Goal: Task Accomplishment & Management: Complete application form

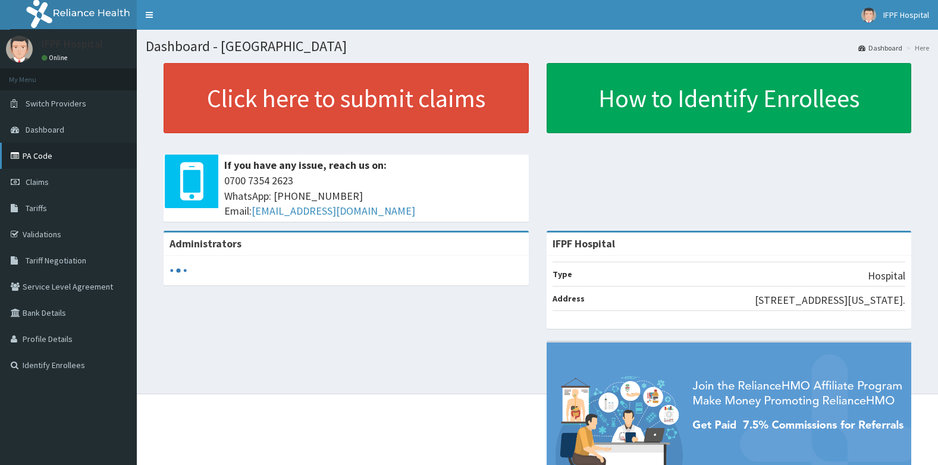
click at [40, 156] on link "PA Code" at bounding box center [68, 156] width 137 height 26
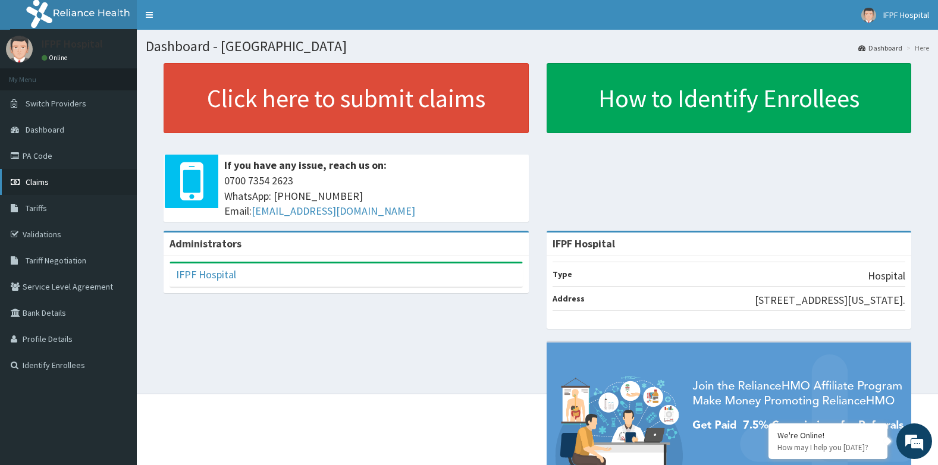
click at [36, 178] on span "Claims" at bounding box center [37, 182] width 23 height 11
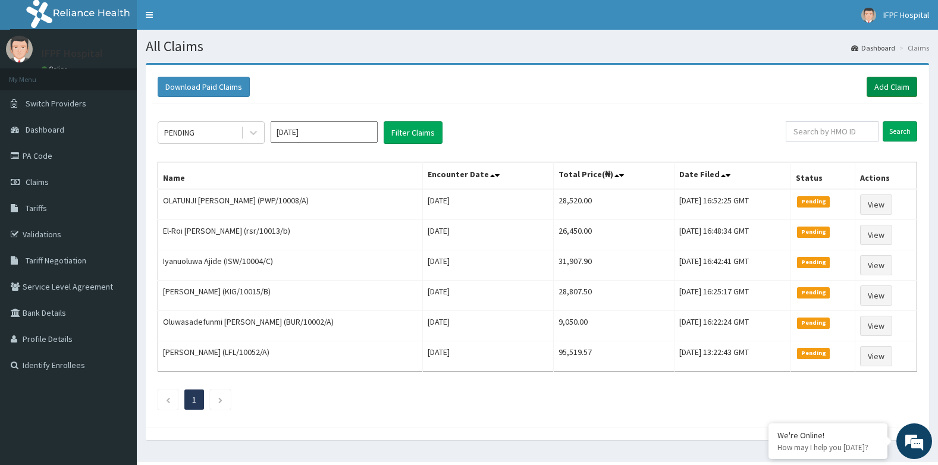
click at [877, 81] on link "Add Claim" at bounding box center [891, 87] width 51 height 20
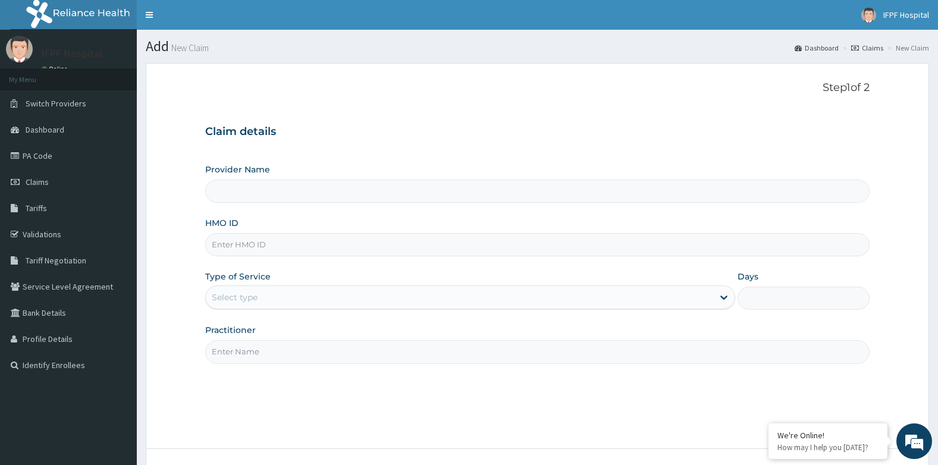
type input "IFPF Hospital"
click at [263, 246] on input "HMO ID" at bounding box center [537, 244] width 665 height 23
type input "o"
type input "OHT/10919/A"
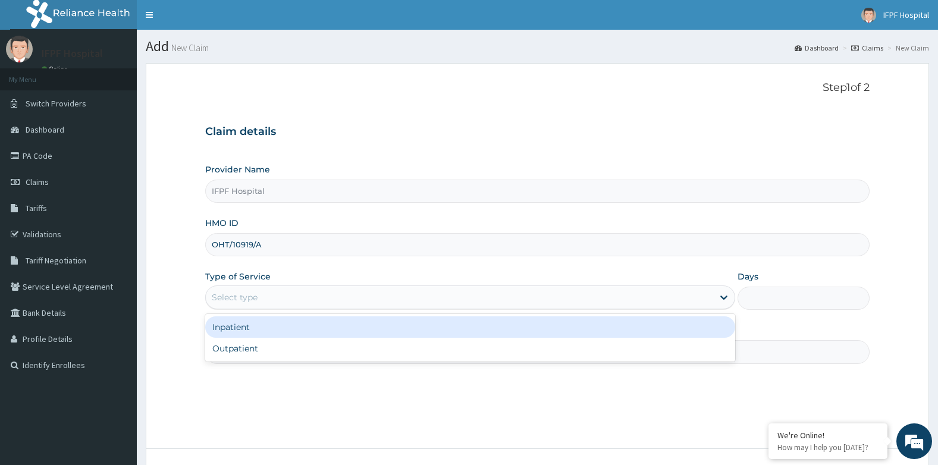
click at [236, 287] on div "Select type" at bounding box center [470, 297] width 530 height 24
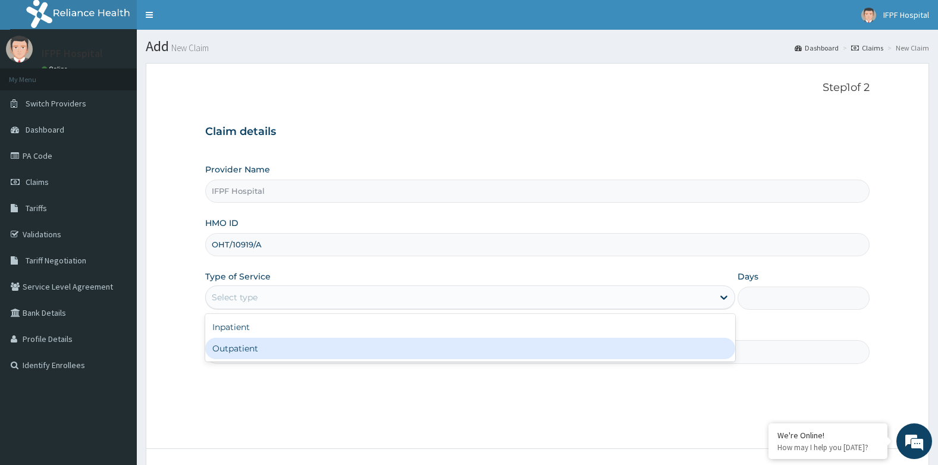
click at [233, 346] on div "Outpatient" at bounding box center [470, 348] width 530 height 21
type input "1"
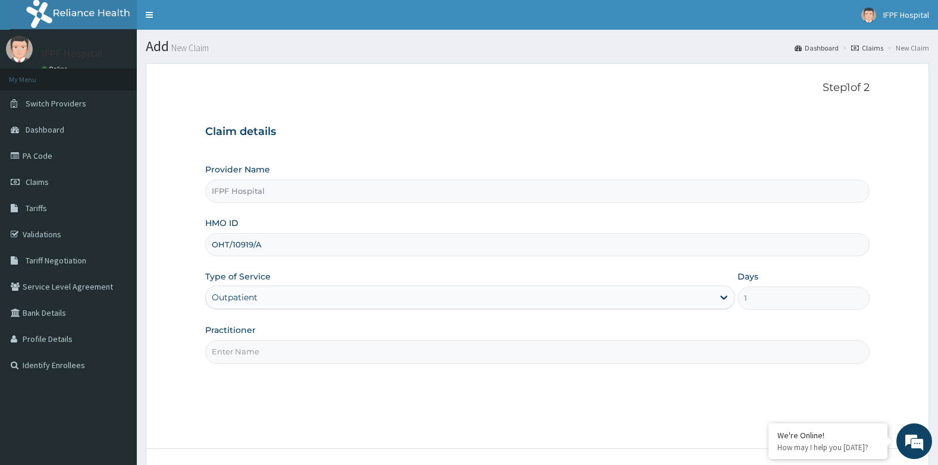
click at [233, 348] on input "Practitioner" at bounding box center [537, 351] width 665 height 23
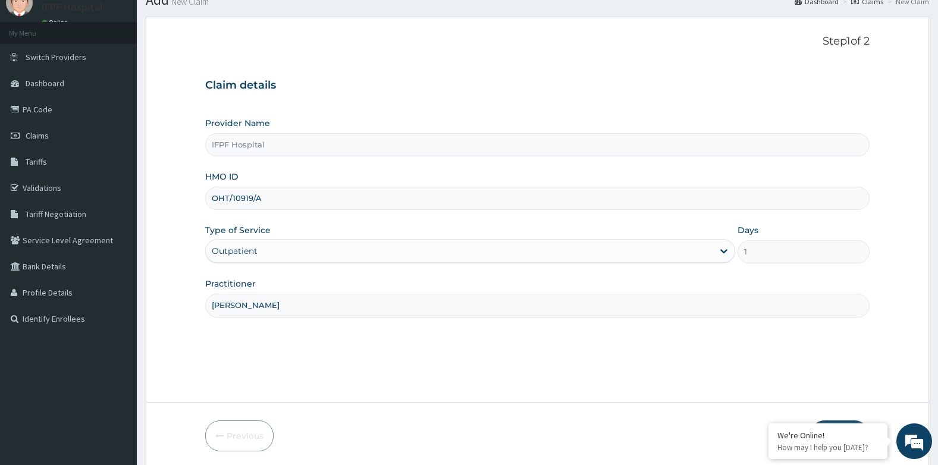
scroll to position [90, 0]
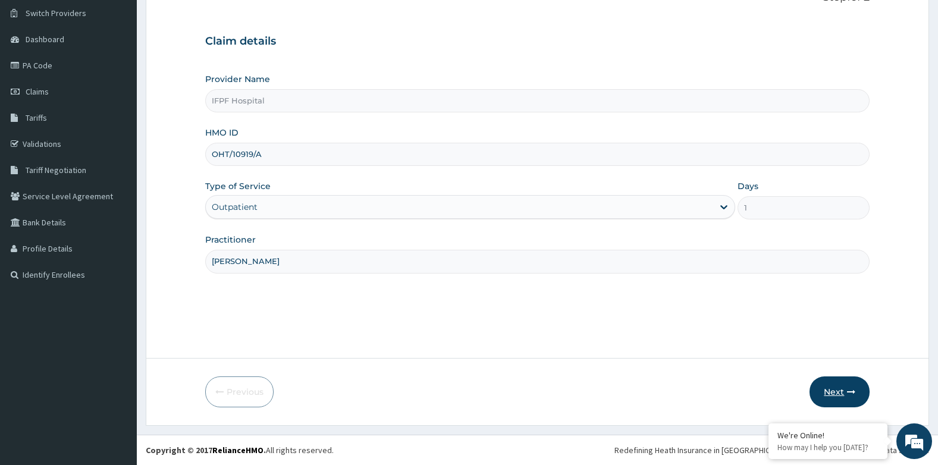
type input "DR ADENIYI"
click at [812, 398] on button "Next" at bounding box center [839, 391] width 60 height 31
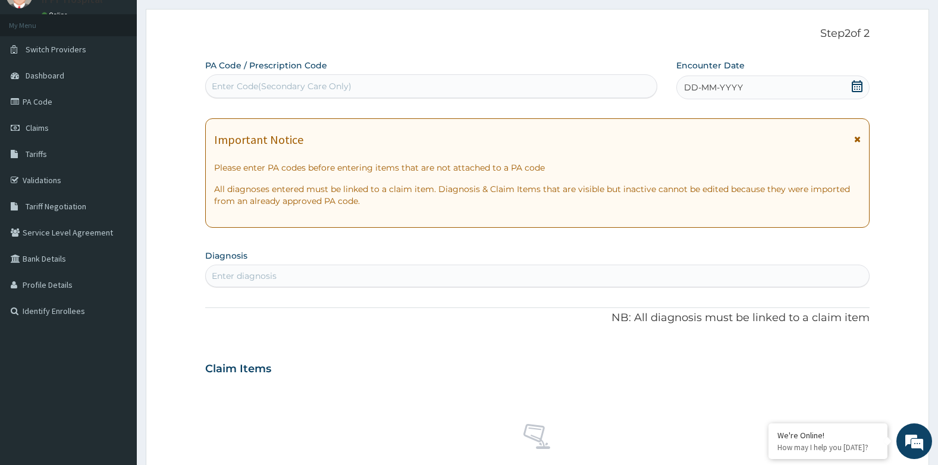
scroll to position [0, 0]
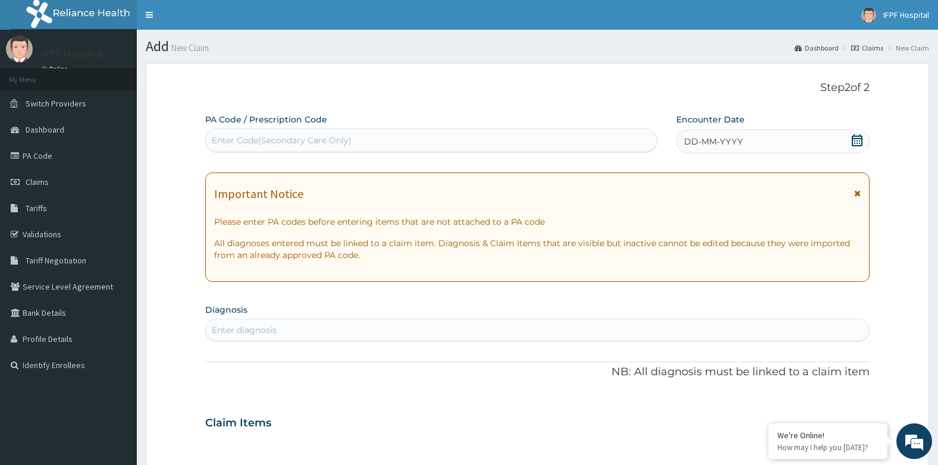
click at [426, 147] on div "Enter Code(Secondary Care Only)" at bounding box center [431, 140] width 451 height 19
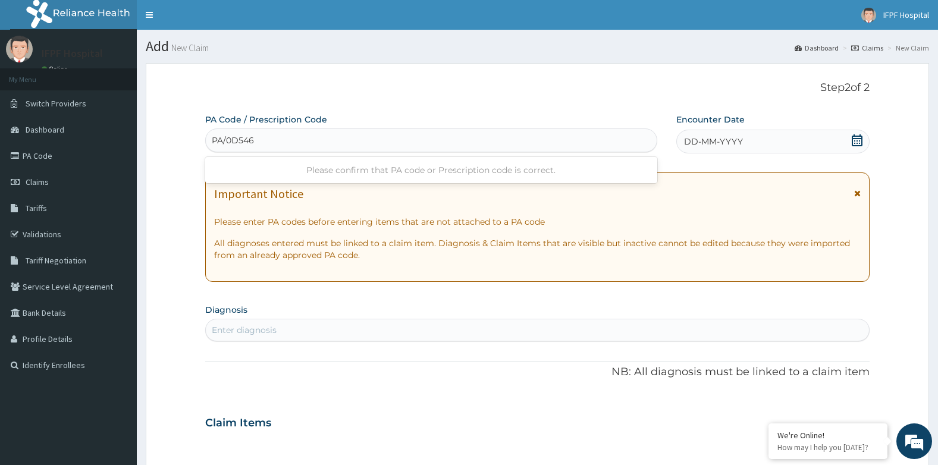
type input "PA/0D5469"
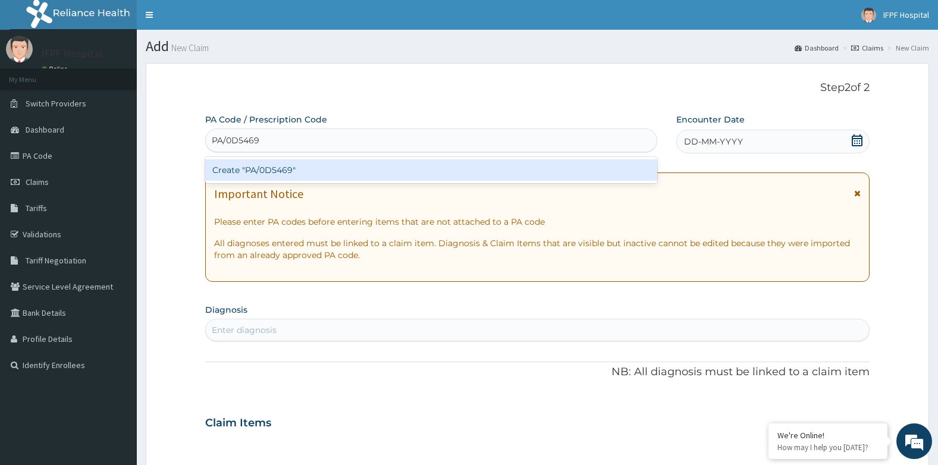
click at [423, 161] on div "Create "PA/0D5469"" at bounding box center [431, 169] width 452 height 21
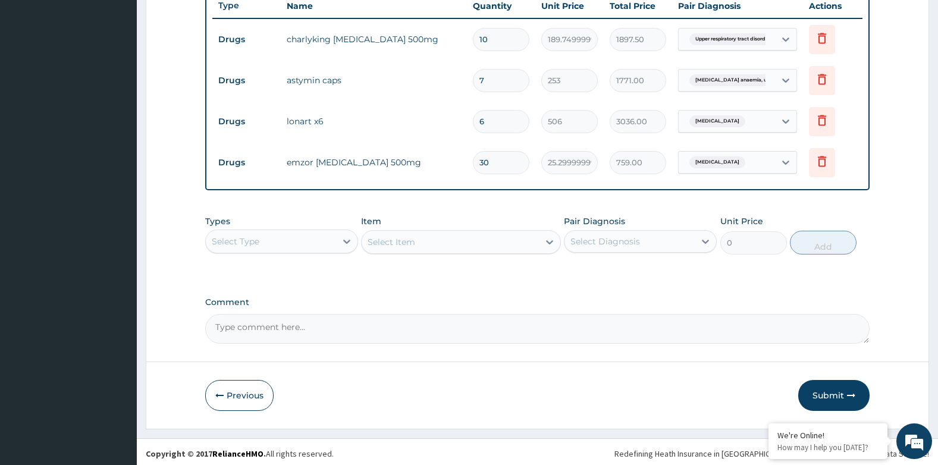
scroll to position [459, 0]
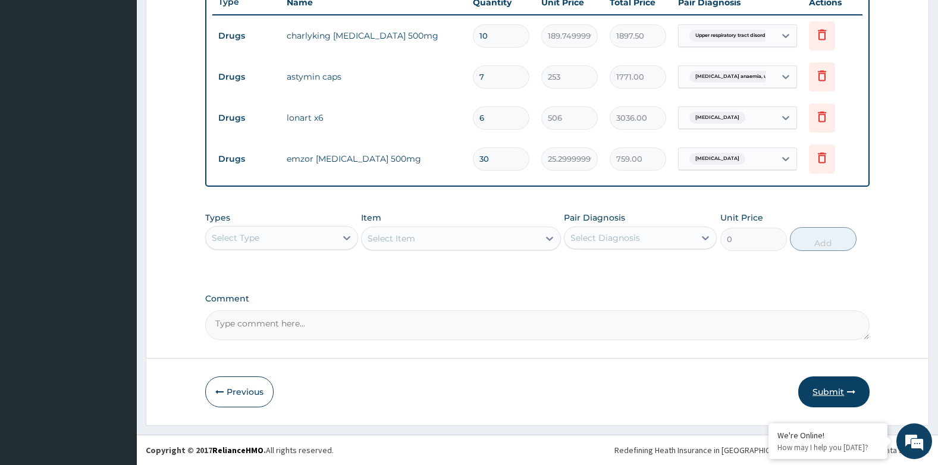
click at [856, 395] on button "Submit" at bounding box center [833, 391] width 71 height 31
click at [832, 398] on button "Submit" at bounding box center [833, 391] width 71 height 31
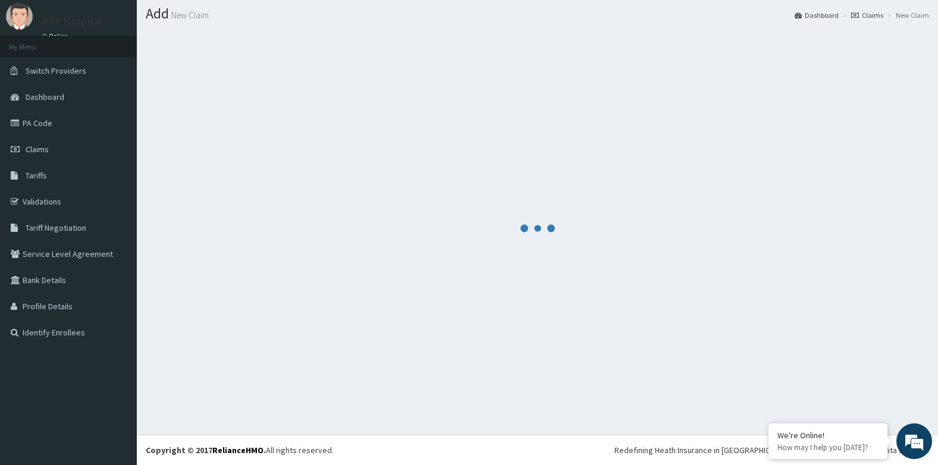
scroll to position [33, 0]
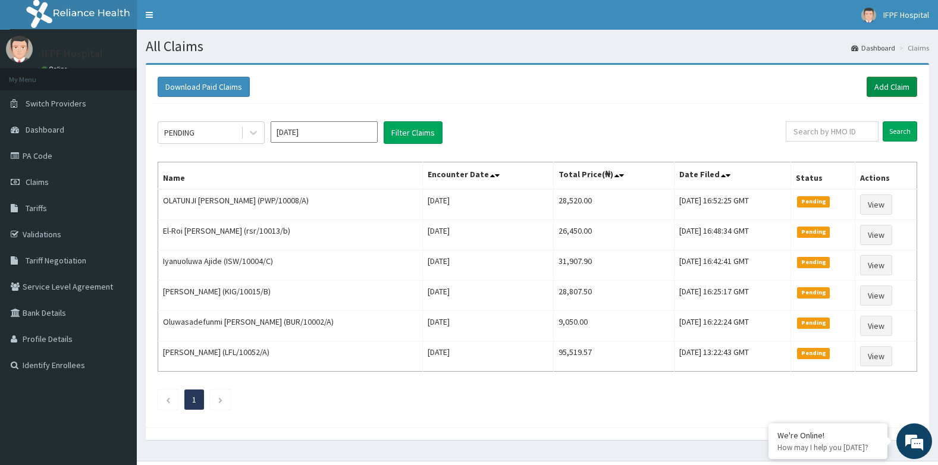
click at [900, 79] on link "Add Claim" at bounding box center [891, 87] width 51 height 20
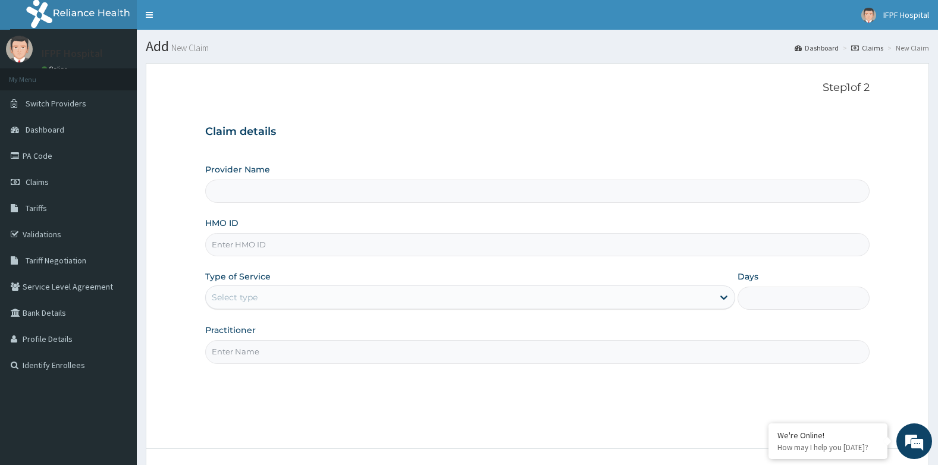
click at [253, 243] on input "HMO ID" at bounding box center [537, 244] width 665 height 23
type input "IFPF Hospital"
type input "CIP/10035/A"
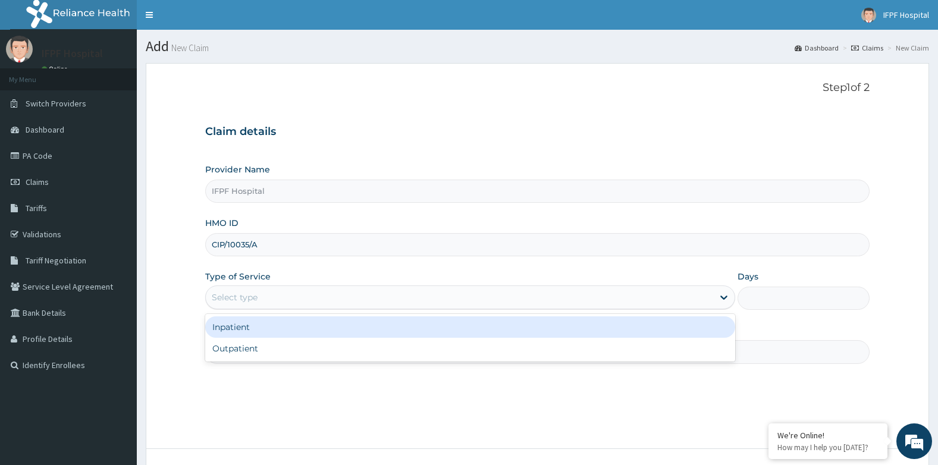
click at [229, 297] on div "Select type" at bounding box center [235, 297] width 46 height 12
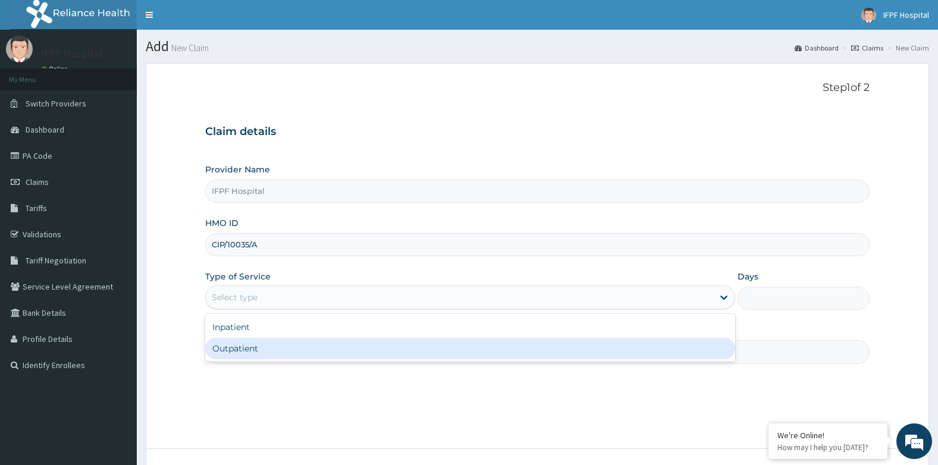
click at [236, 350] on div "Outpatient" at bounding box center [470, 348] width 530 height 21
type input "1"
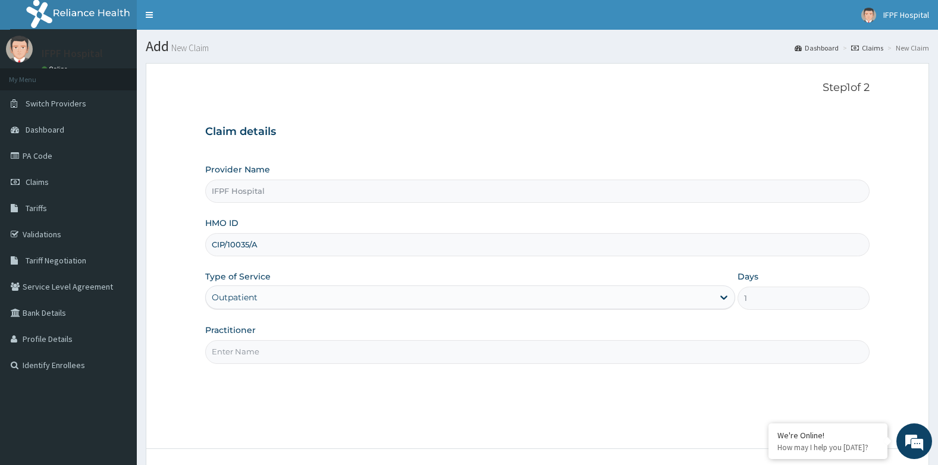
click at [236, 350] on input "Practitioner" at bounding box center [537, 351] width 665 height 23
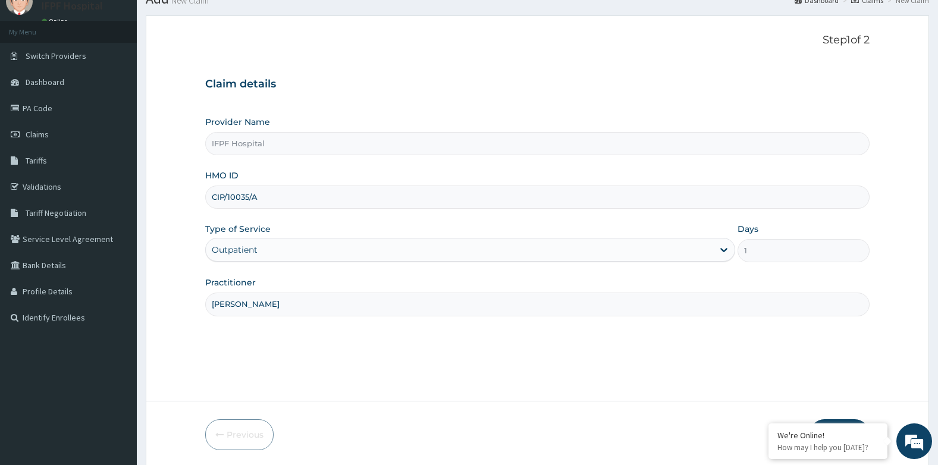
scroll to position [90, 0]
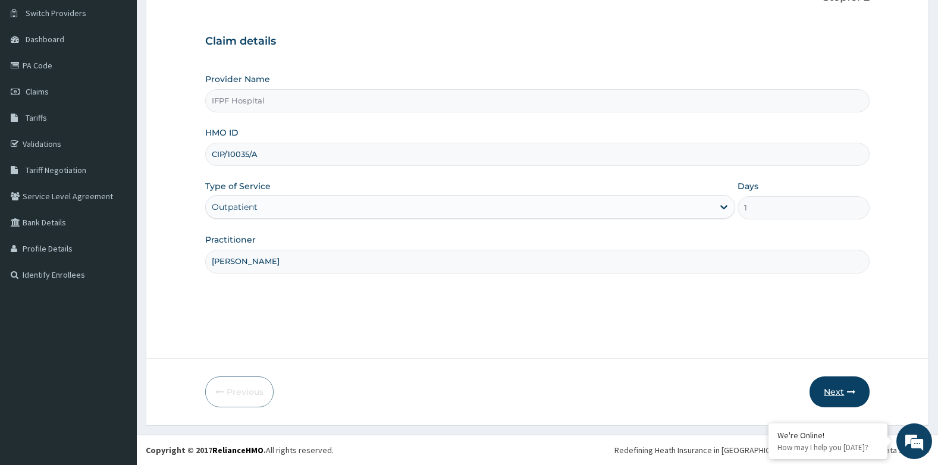
type input "DR ADENIYI"
click at [821, 392] on button "Next" at bounding box center [839, 391] width 60 height 31
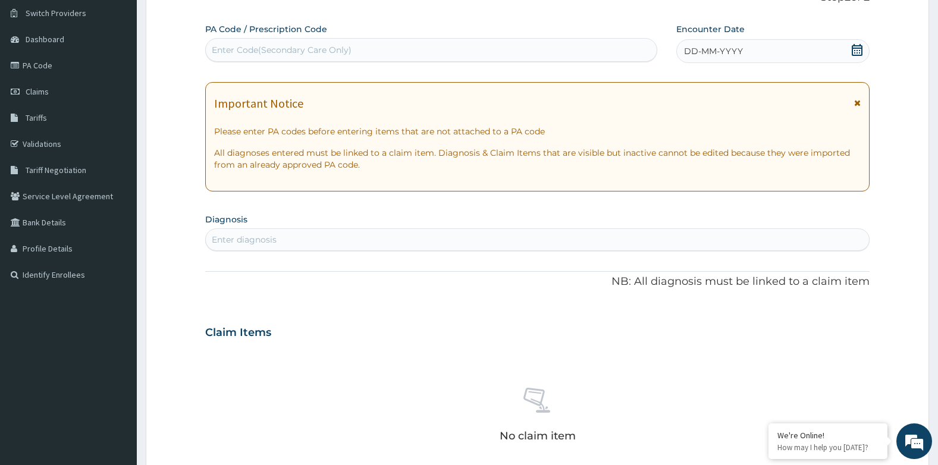
click at [351, 61] on div "Enter Code(Secondary Care Only)" at bounding box center [431, 50] width 452 height 24
type input "PA/B1D5CE"
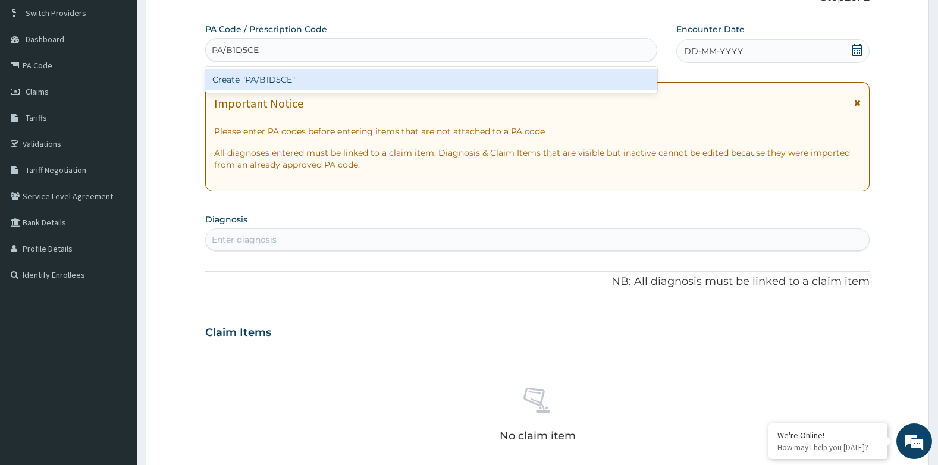
click at [343, 79] on div "Create "PA/B1D5CE"" at bounding box center [431, 79] width 452 height 21
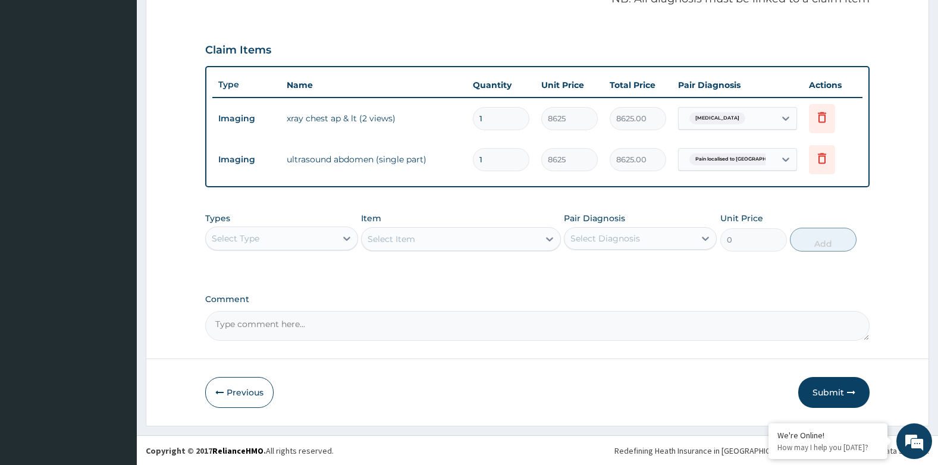
scroll to position [377, 0]
click at [274, 240] on div "Select Type" at bounding box center [271, 237] width 130 height 19
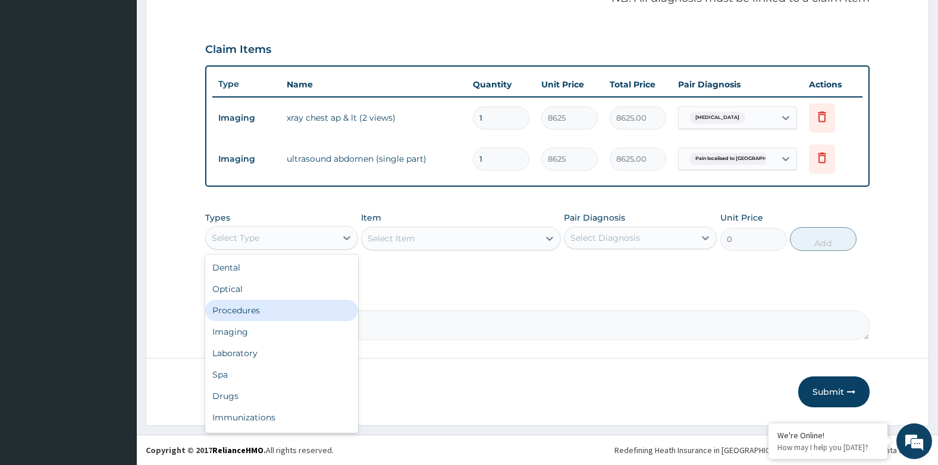
click at [238, 306] on div "Procedures" at bounding box center [281, 310] width 153 height 21
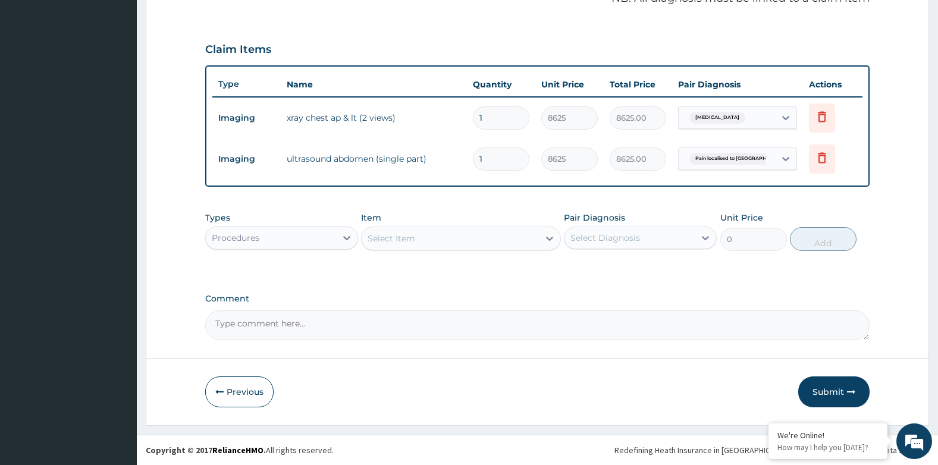
click at [466, 240] on div "Select Item" at bounding box center [450, 238] width 177 height 19
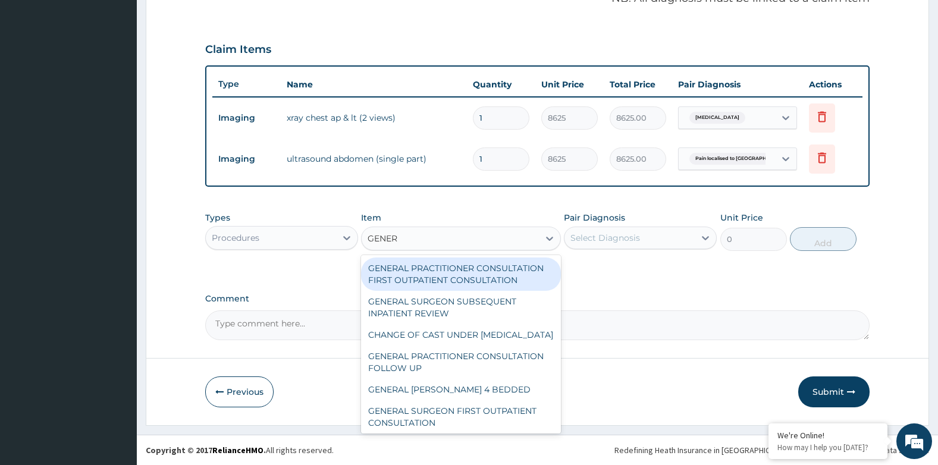
type input "GENERA"
click at [468, 267] on div "GENERAL PRACTITIONER CONSULTATION FIRST OUTPATIENT CONSULTATION" at bounding box center [460, 274] width 199 height 33
type input "3794.9999999999995"
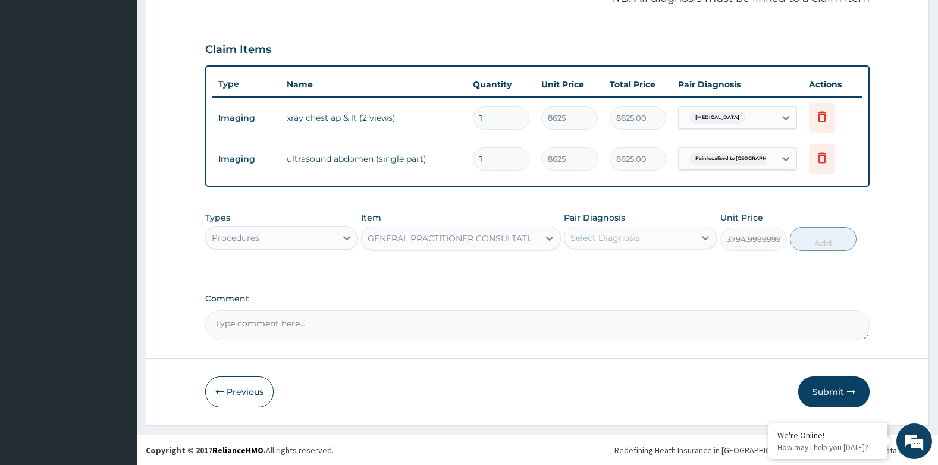
click at [595, 246] on div "Select Diagnosis" at bounding box center [629, 237] width 130 height 19
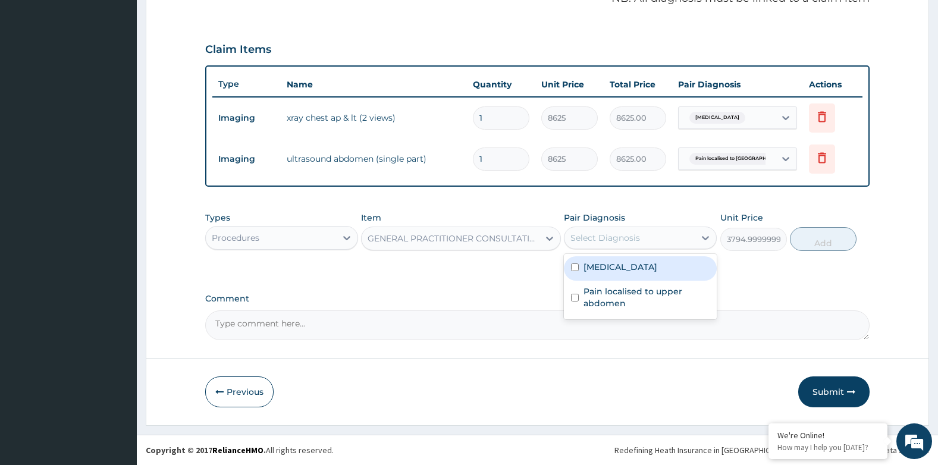
click at [599, 265] on label "Cardiomyopathy, unspecified" at bounding box center [620, 267] width 74 height 12
checkbox input "true"
click at [819, 245] on button "Add" at bounding box center [823, 239] width 67 height 24
type input "0"
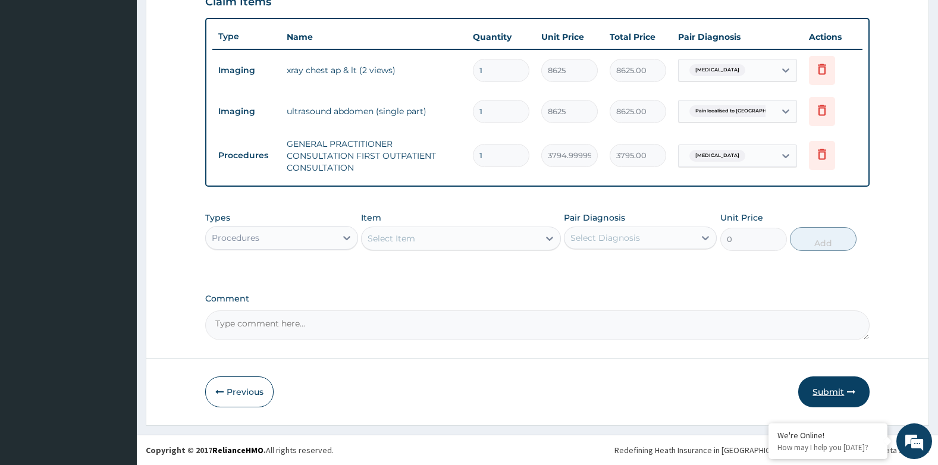
click at [833, 392] on button "Submit" at bounding box center [833, 391] width 71 height 31
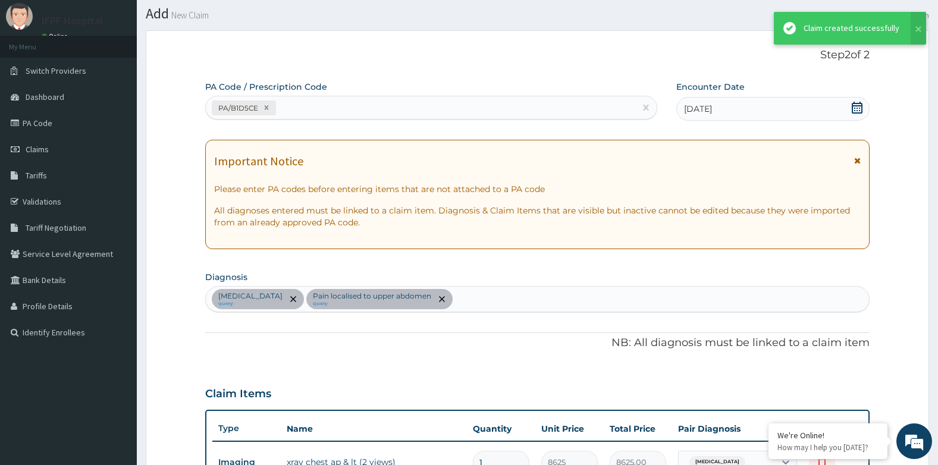
scroll to position [425, 0]
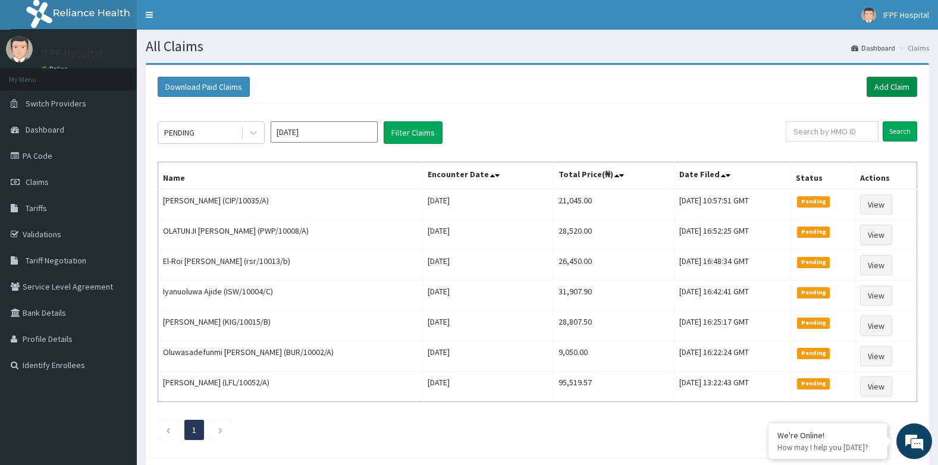
click at [878, 85] on link "Add Claim" at bounding box center [891, 87] width 51 height 20
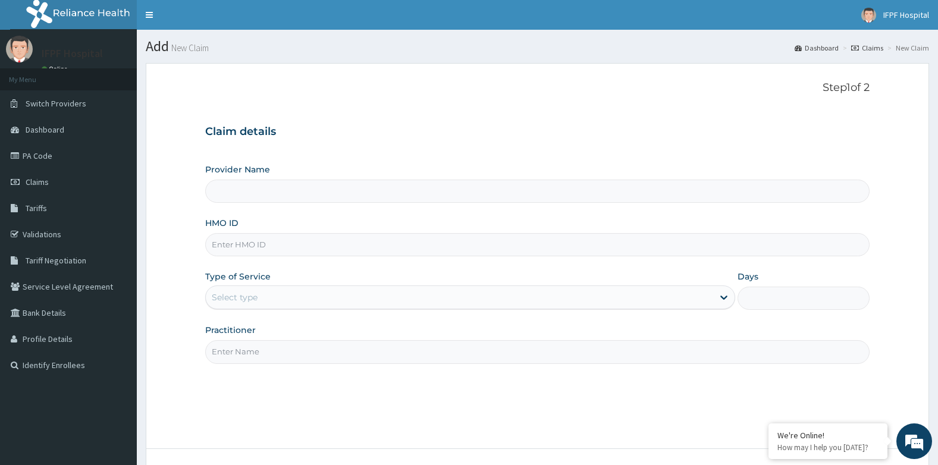
type input "IFPF Hospital"
click at [225, 246] on input "HMO ID" at bounding box center [537, 244] width 665 height 23
paste input "CYU/10106/A"
type input "CYU/10106/A"
click at [231, 293] on div "Select type" at bounding box center [235, 297] width 46 height 12
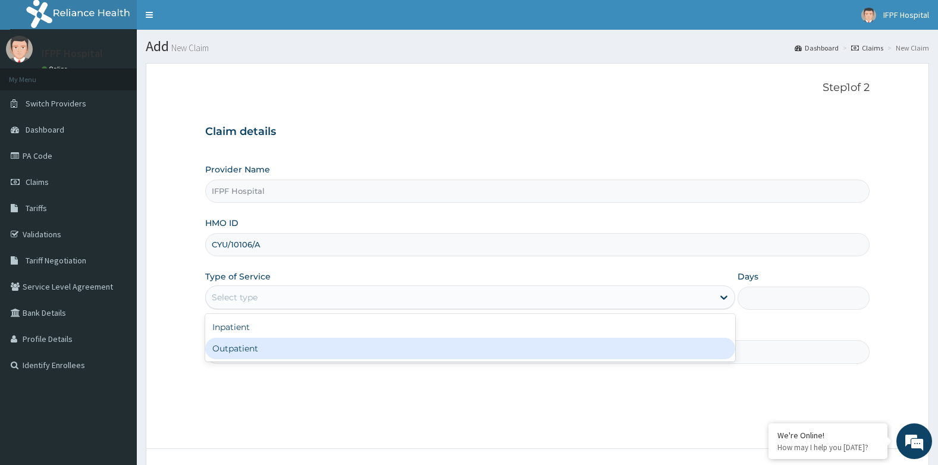
click at [230, 348] on div "Outpatient" at bounding box center [470, 348] width 530 height 21
type input "1"
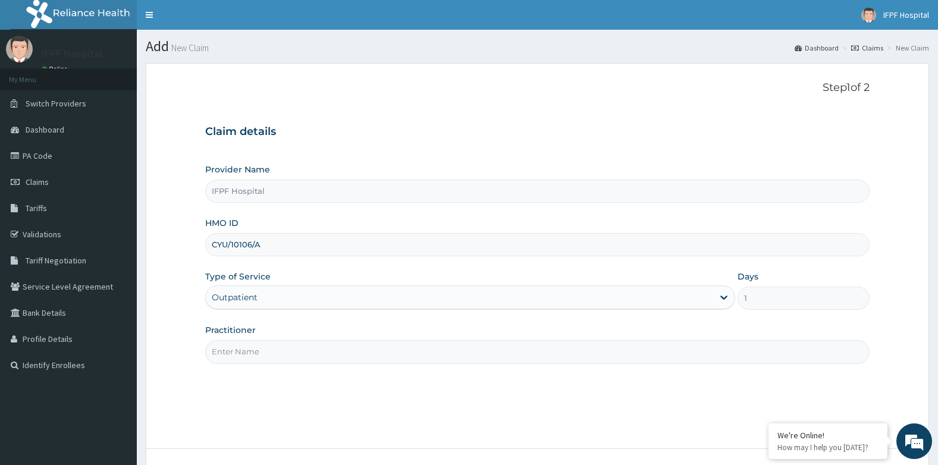
click at [229, 353] on input "Practitioner" at bounding box center [537, 351] width 665 height 23
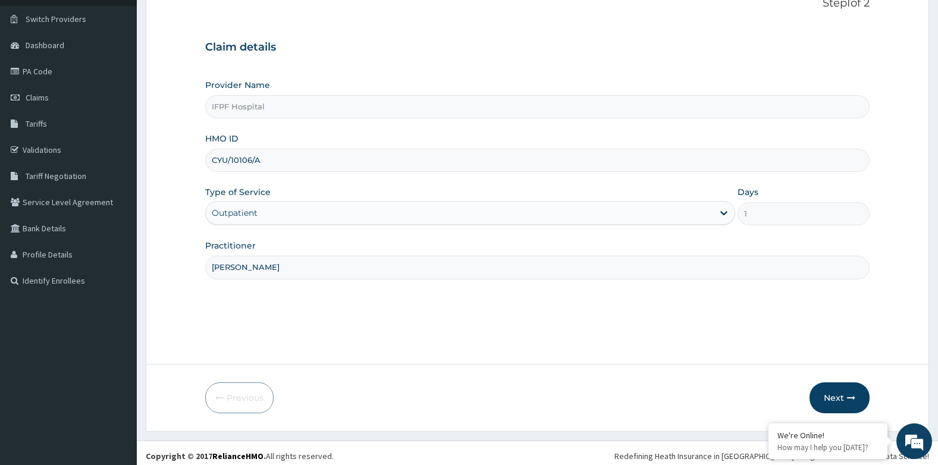
scroll to position [90, 0]
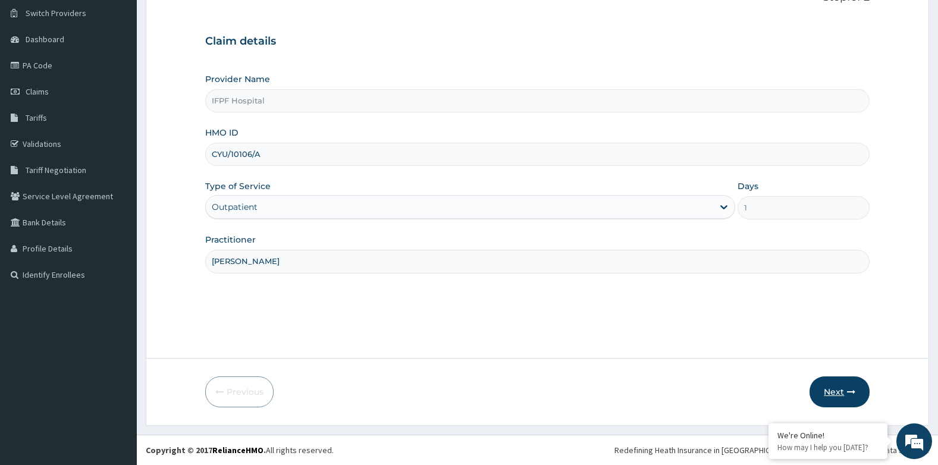
type input "[PERSON_NAME]"
click at [827, 391] on button "Next" at bounding box center [839, 391] width 60 height 31
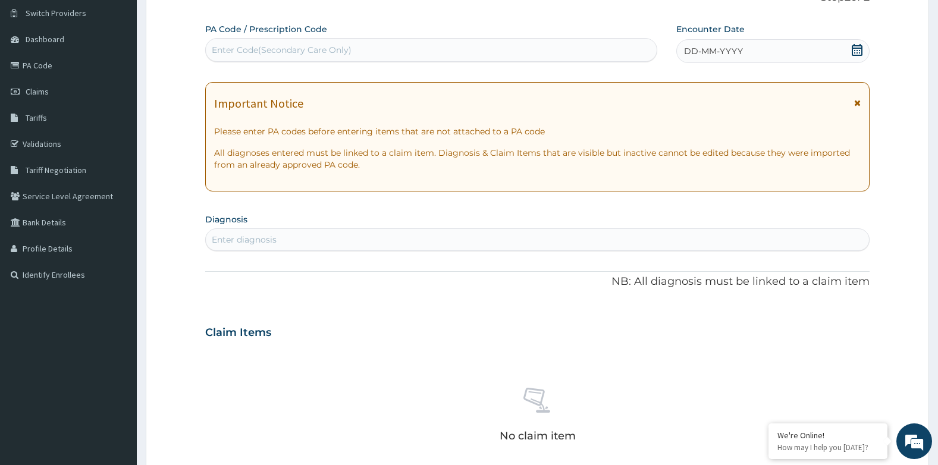
click at [335, 51] on div "Enter Code(Secondary Care Only)" at bounding box center [282, 50] width 140 height 12
type input "PA/77191A"
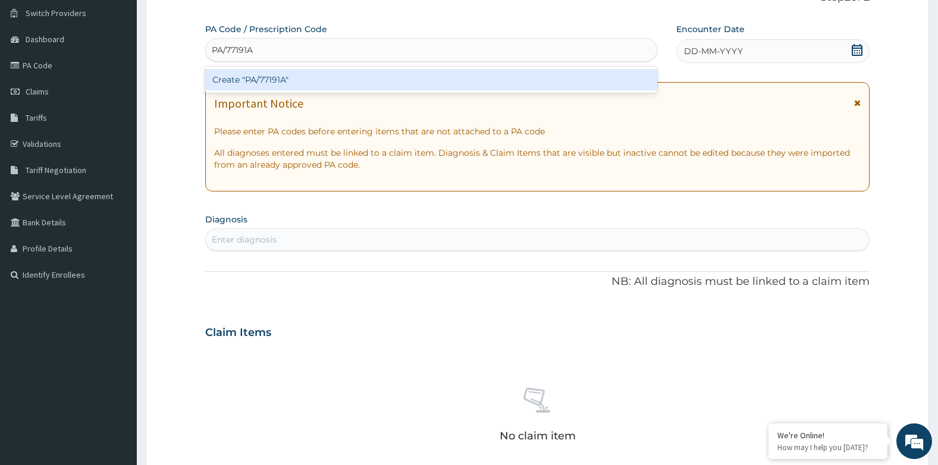
click at [325, 82] on div "Create "PA/77191A"" at bounding box center [431, 79] width 452 height 21
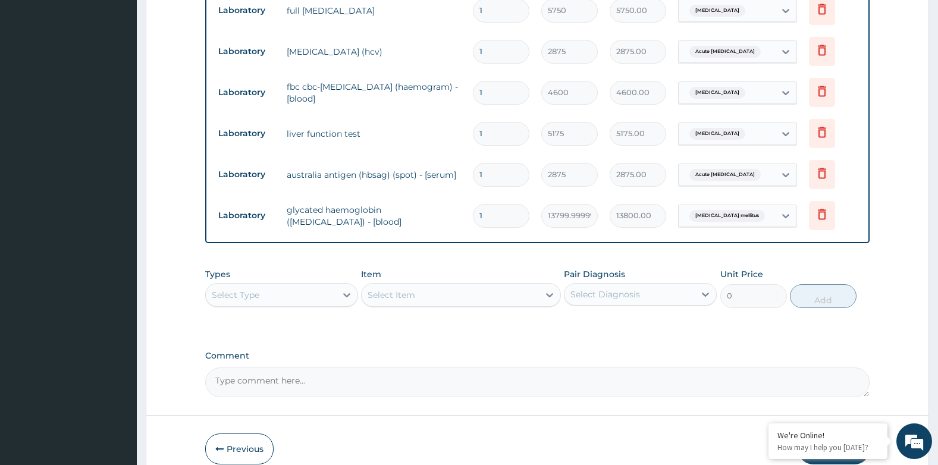
scroll to position [810, 0]
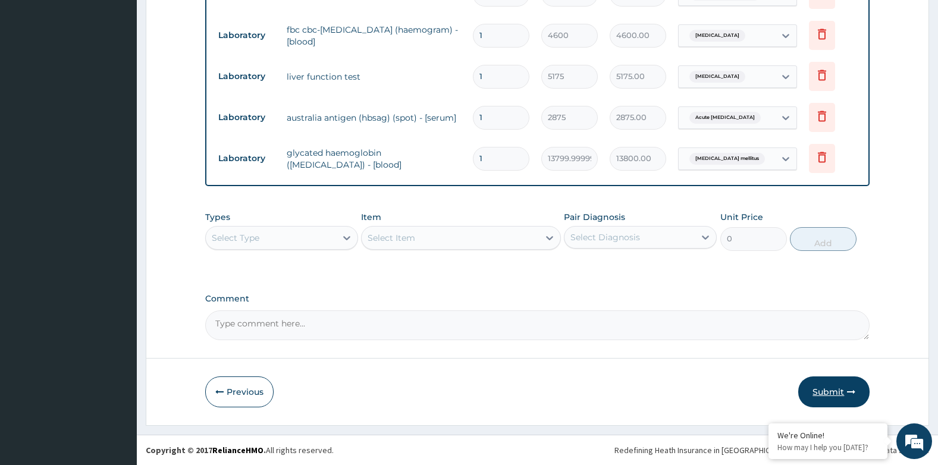
click at [842, 377] on button "Submit" at bounding box center [833, 391] width 71 height 31
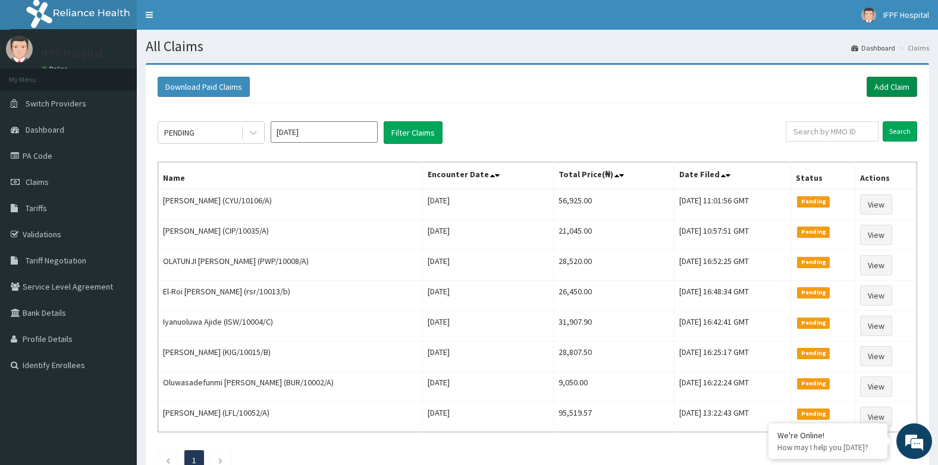
click at [877, 85] on link "Add Claim" at bounding box center [891, 87] width 51 height 20
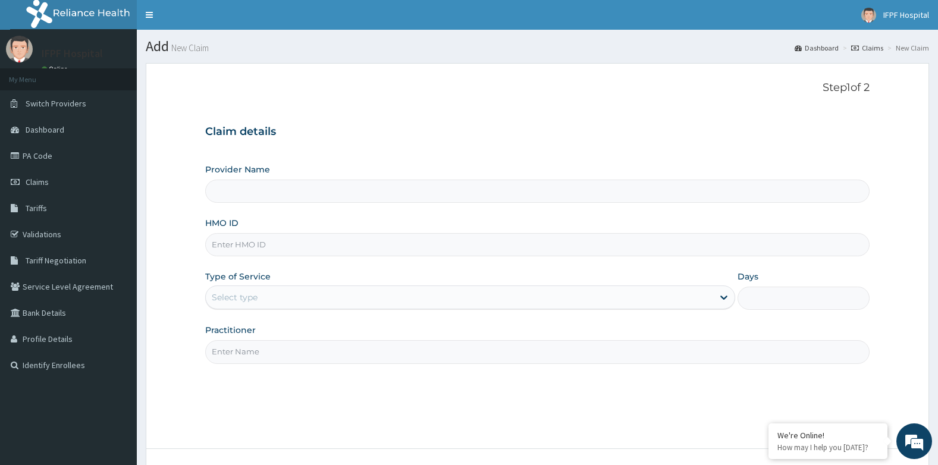
type input "IFPF Hospital"
click at [248, 243] on input "HMO ID" at bounding box center [537, 244] width 665 height 23
paste input "CYU/10106/A"
type input "CYU/10106/A"
click at [260, 306] on div "Select type" at bounding box center [459, 297] width 507 height 19
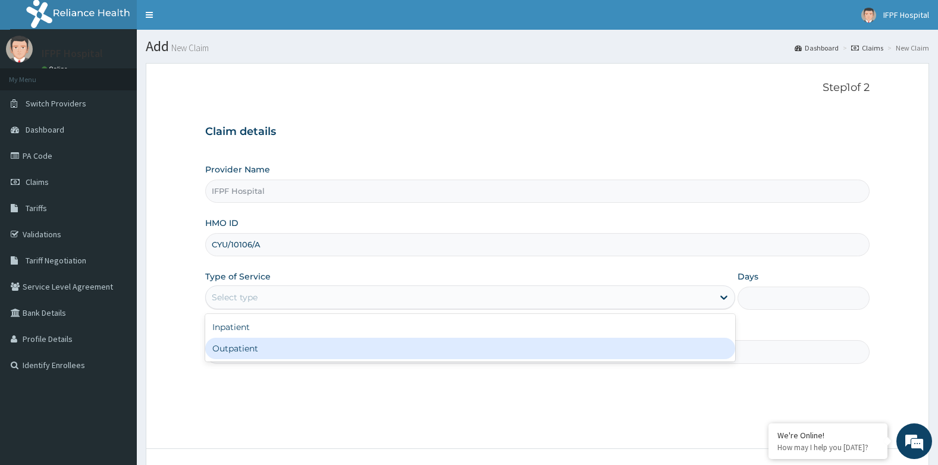
click at [236, 351] on div "Outpatient" at bounding box center [470, 348] width 530 height 21
type input "1"
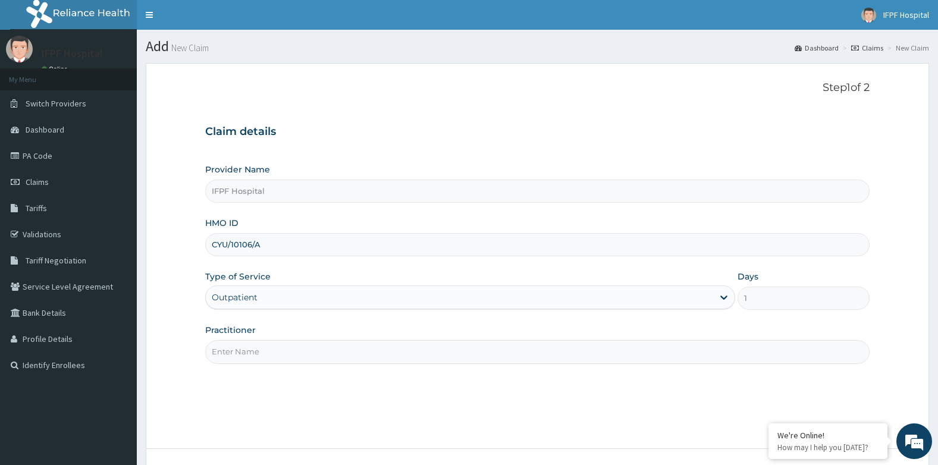
click at [236, 351] on input "Practitioner" at bounding box center [537, 351] width 665 height 23
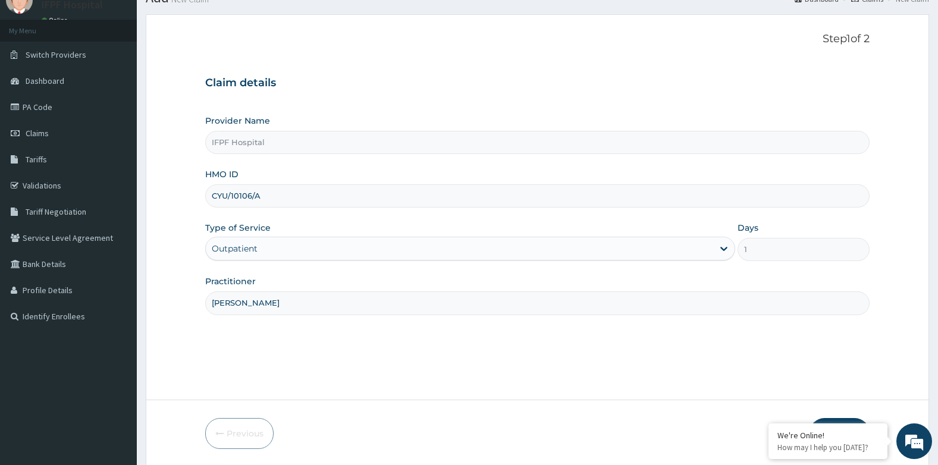
scroll to position [90, 0]
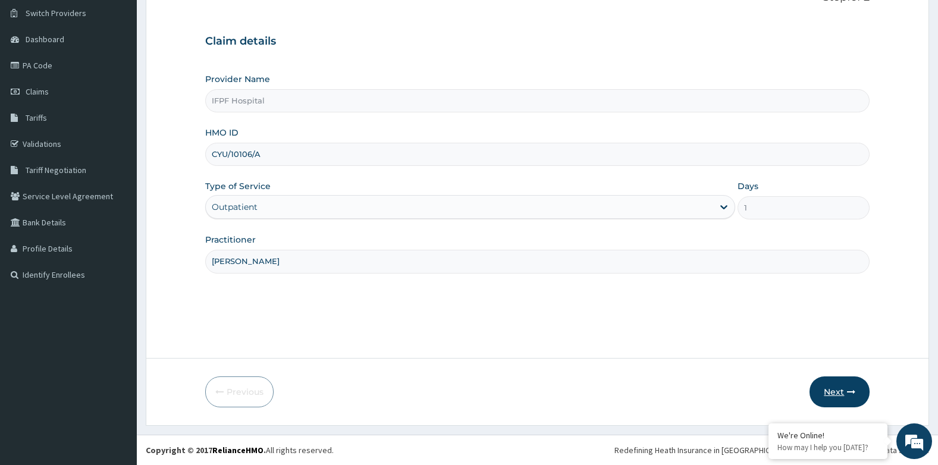
type input "DR OYEKANMI"
click at [832, 390] on button "Next" at bounding box center [839, 391] width 60 height 31
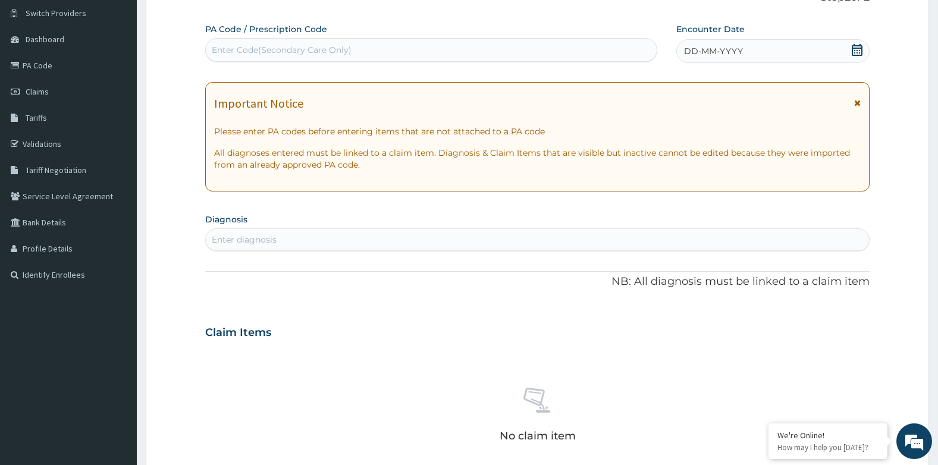
click at [375, 49] on div "Enter Code(Secondary Care Only)" at bounding box center [431, 49] width 451 height 19
type input "PA/37E612"
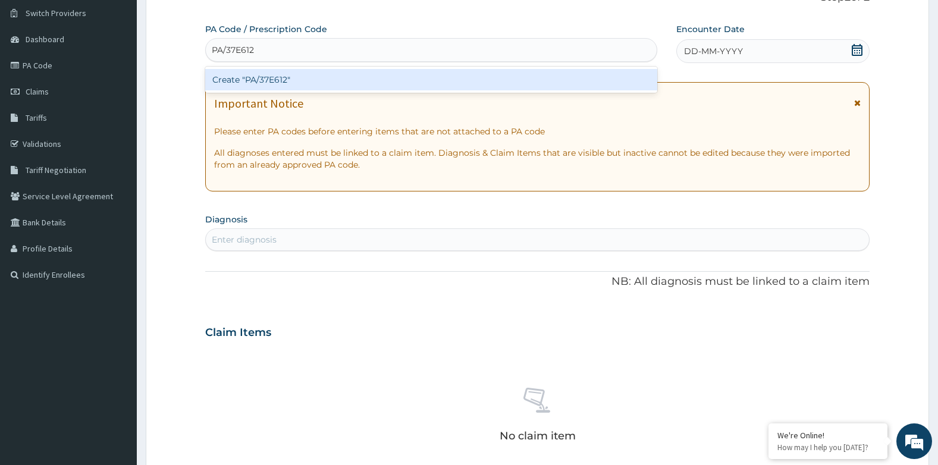
click at [399, 84] on div "Create "PA/37E612"" at bounding box center [431, 79] width 452 height 21
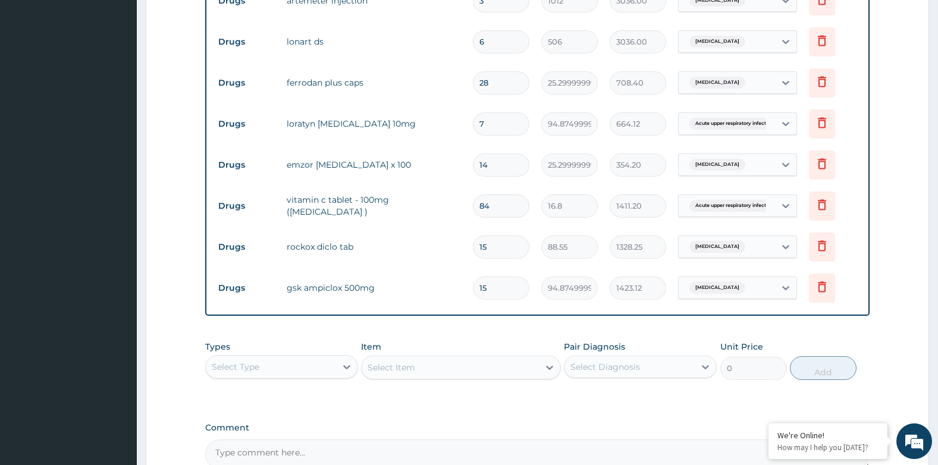
scroll to position [664, 0]
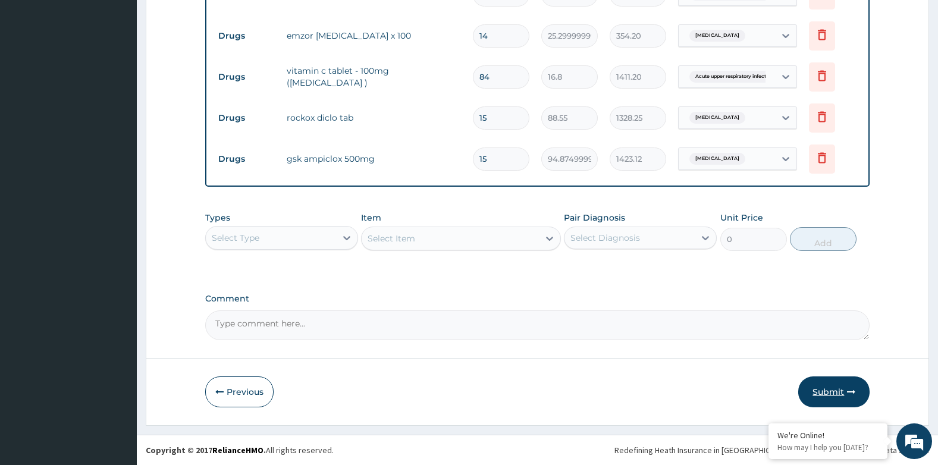
click at [817, 381] on button "Submit" at bounding box center [833, 391] width 71 height 31
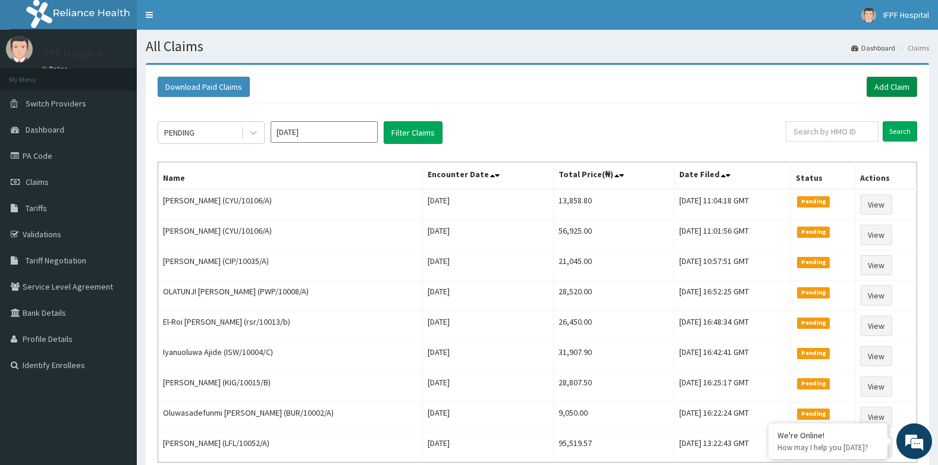
click at [884, 86] on link "Add Claim" at bounding box center [891, 87] width 51 height 20
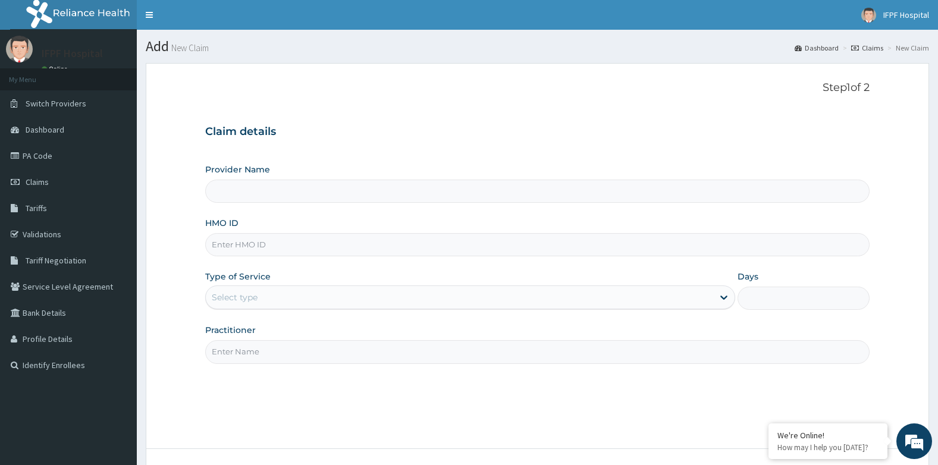
type input "IFPF Hospital"
click at [262, 246] on input "HMO ID" at bounding box center [537, 244] width 665 height 23
paste input "RET/46169/A"
type input "RET/46169/A"
click at [256, 300] on div "Select type" at bounding box center [235, 297] width 46 height 12
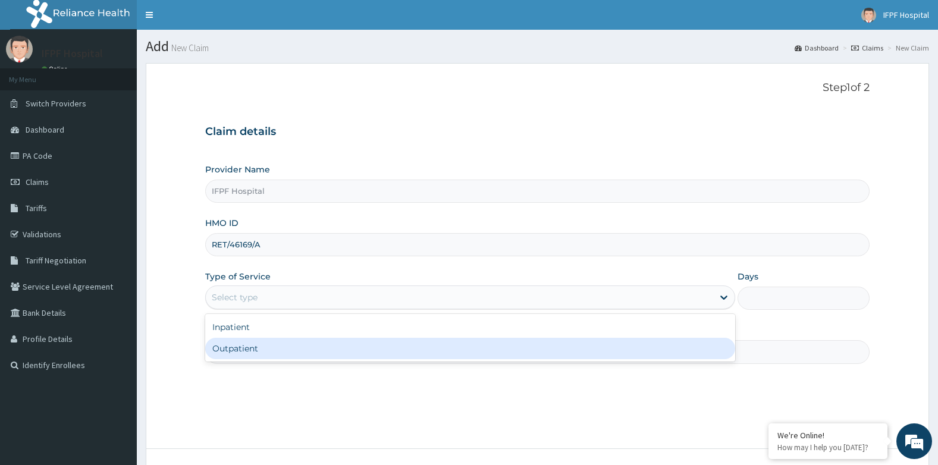
click at [241, 348] on div "Outpatient" at bounding box center [470, 348] width 530 height 21
type input "1"
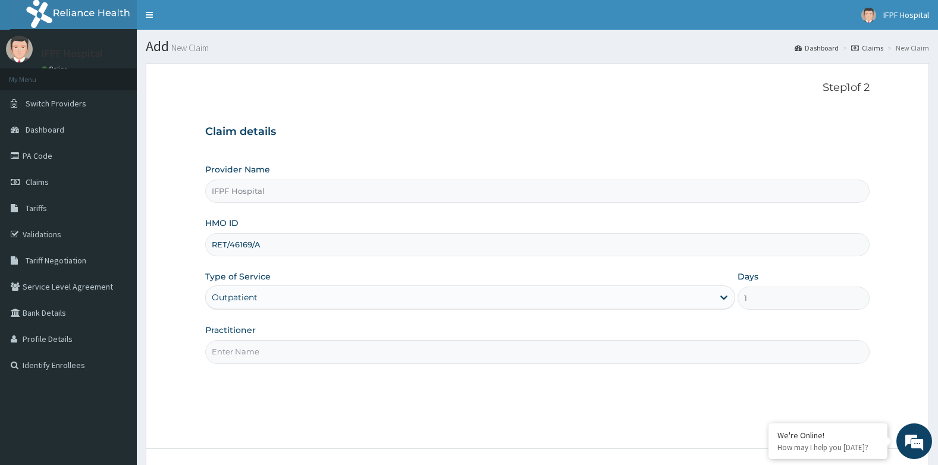
click at [241, 348] on input "Practitioner" at bounding box center [537, 351] width 665 height 23
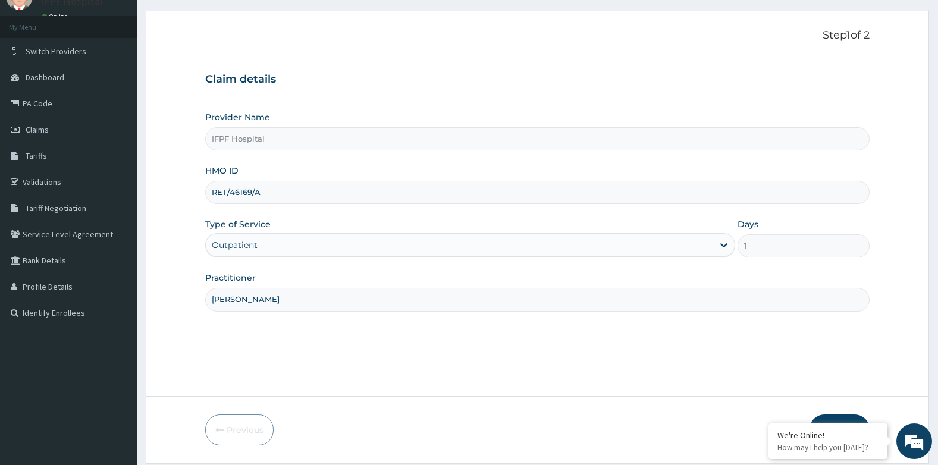
scroll to position [90, 0]
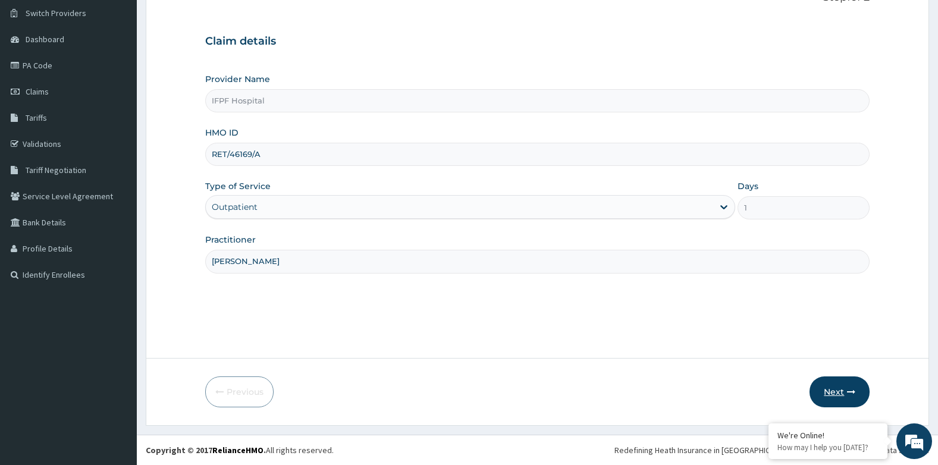
type input "DR ADENIYI"
click at [824, 393] on button "Next" at bounding box center [839, 391] width 60 height 31
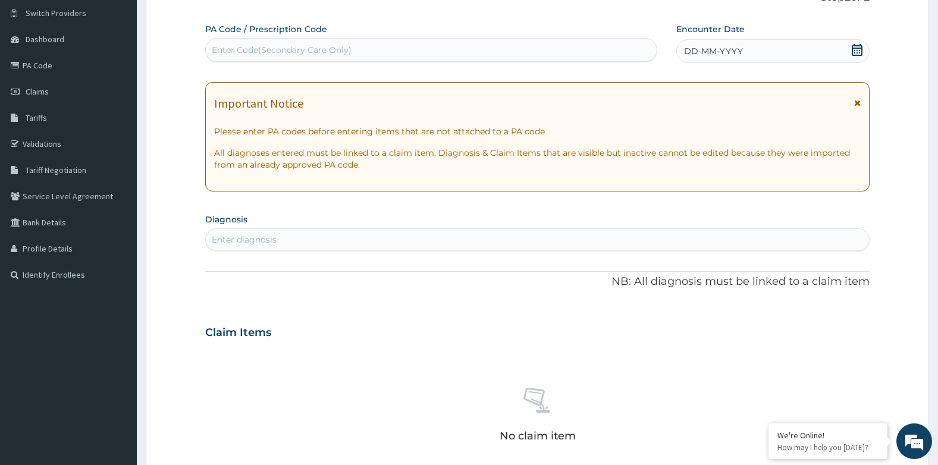
click at [292, 55] on div "Enter Code(Secondary Care Only)" at bounding box center [282, 50] width 140 height 12
type input "PA/5D6E72"
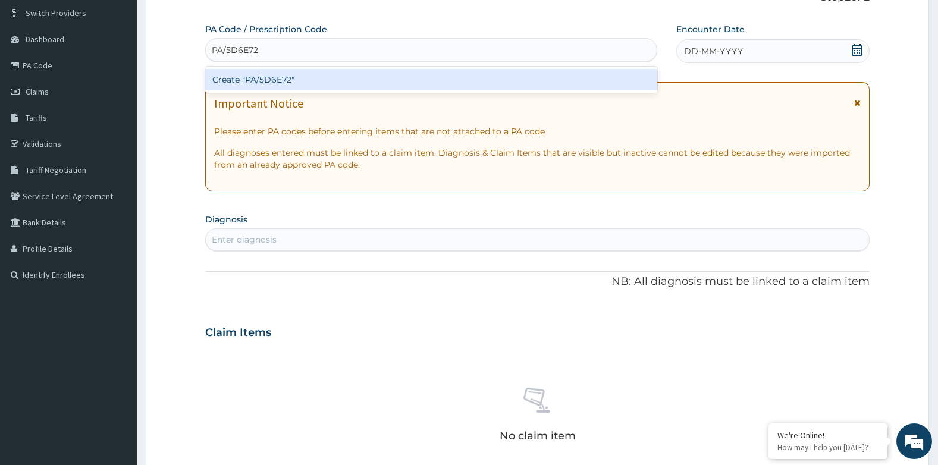
click at [290, 76] on div "Create "PA/5D6E72"" at bounding box center [431, 79] width 452 height 21
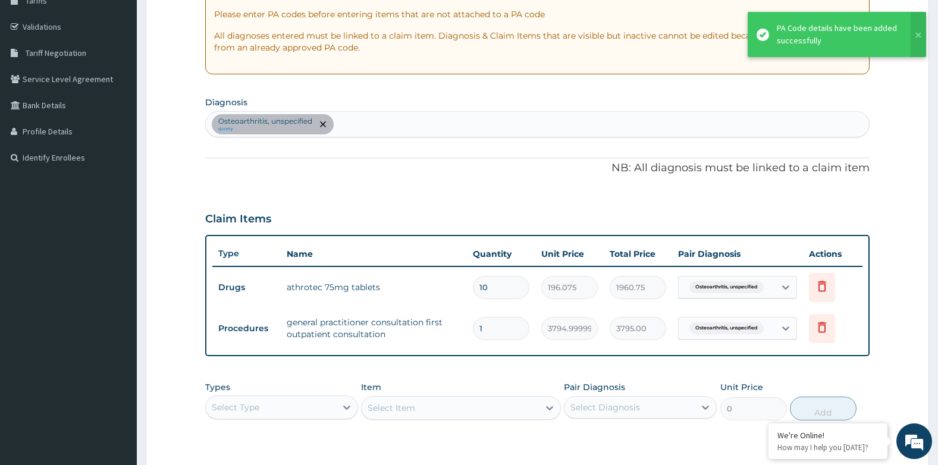
scroll to position [377, 0]
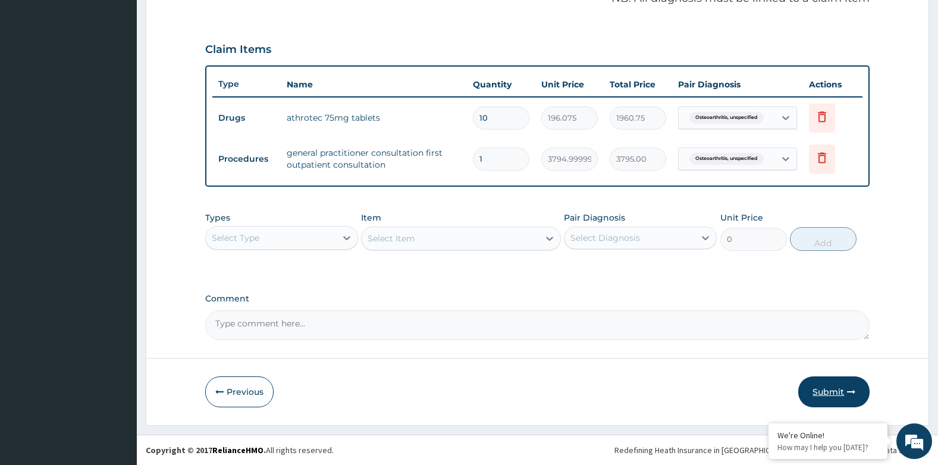
click at [817, 389] on button "Submit" at bounding box center [833, 391] width 71 height 31
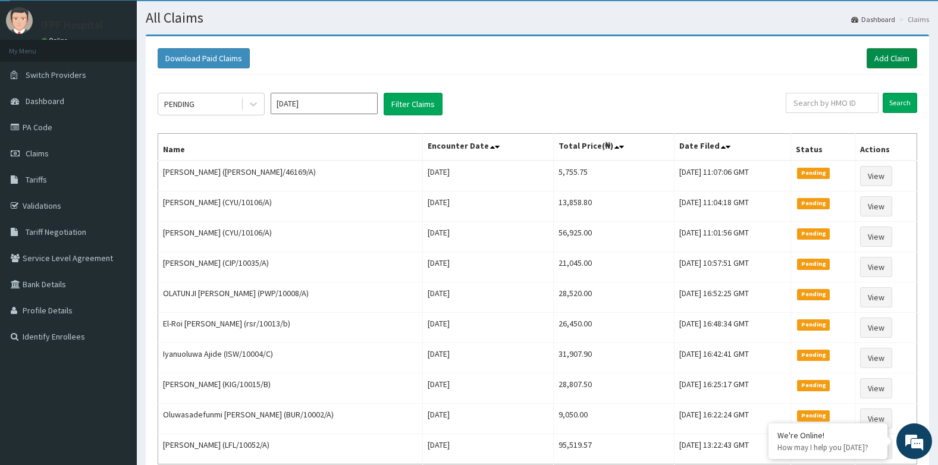
click at [894, 56] on link "Add Claim" at bounding box center [891, 58] width 51 height 20
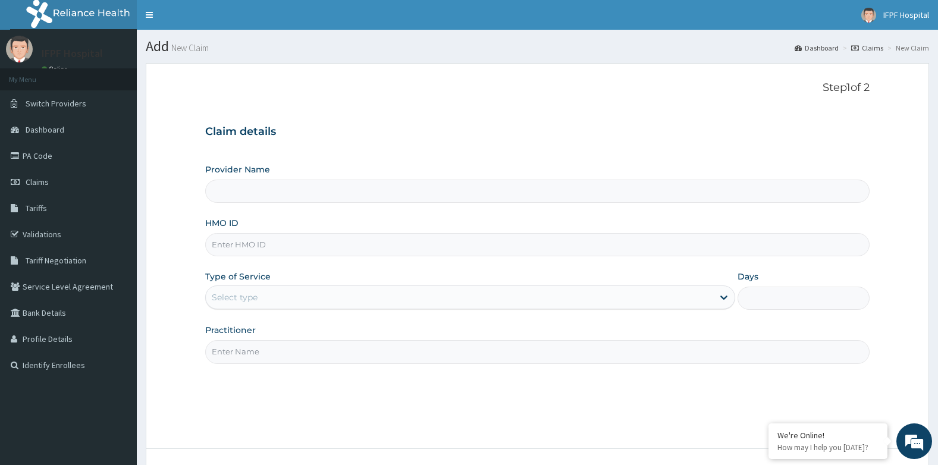
type input "IFPF Hospital"
click at [250, 247] on input "HMO ID" at bounding box center [537, 244] width 665 height 23
paste input "SSV/10135/A"
type input "SSV/10135/A"
click at [266, 300] on div "Select type" at bounding box center [459, 297] width 507 height 19
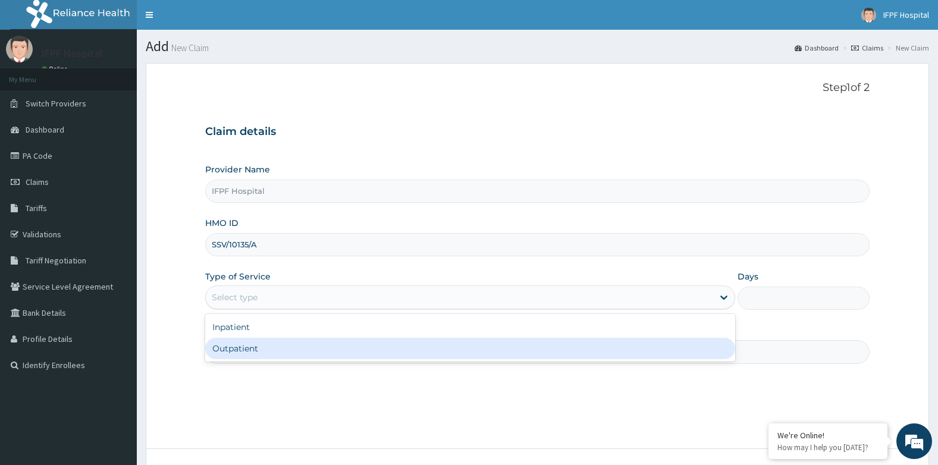
click at [248, 343] on div "Outpatient" at bounding box center [470, 348] width 530 height 21
type input "1"
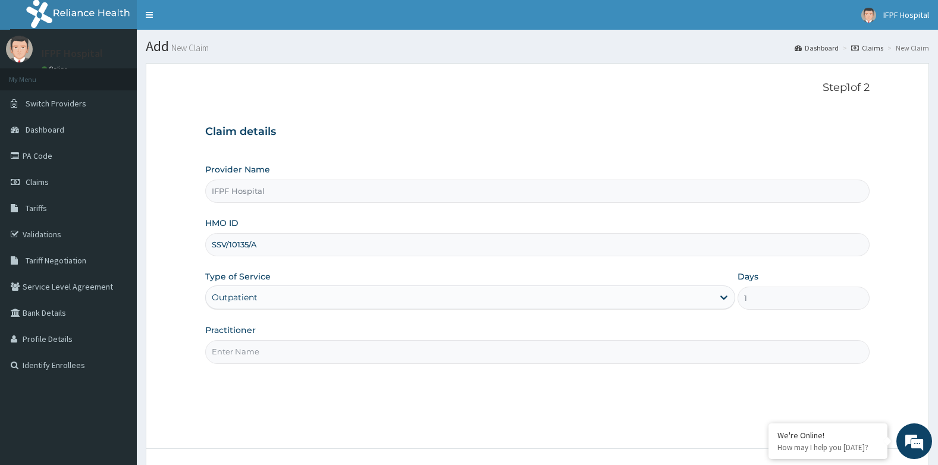
click at [248, 343] on input "Practitioner" at bounding box center [537, 351] width 665 height 23
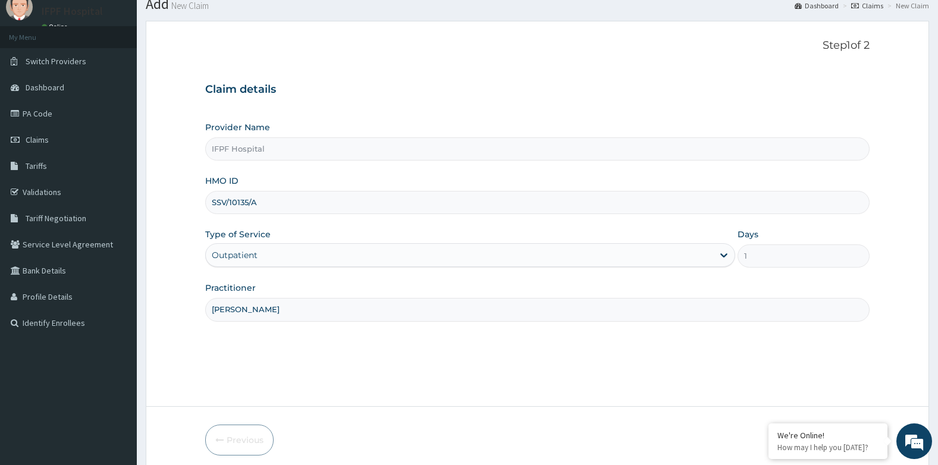
scroll to position [90, 0]
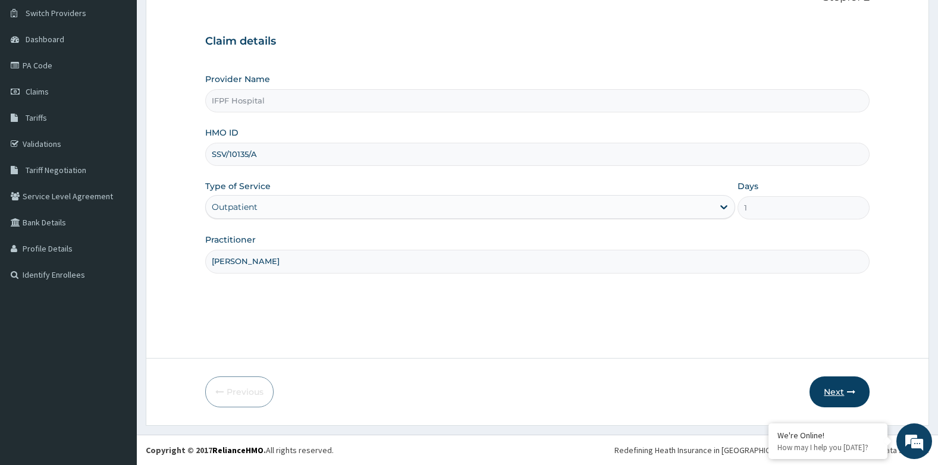
type input "[PERSON_NAME]"
click at [830, 384] on button "Next" at bounding box center [839, 391] width 60 height 31
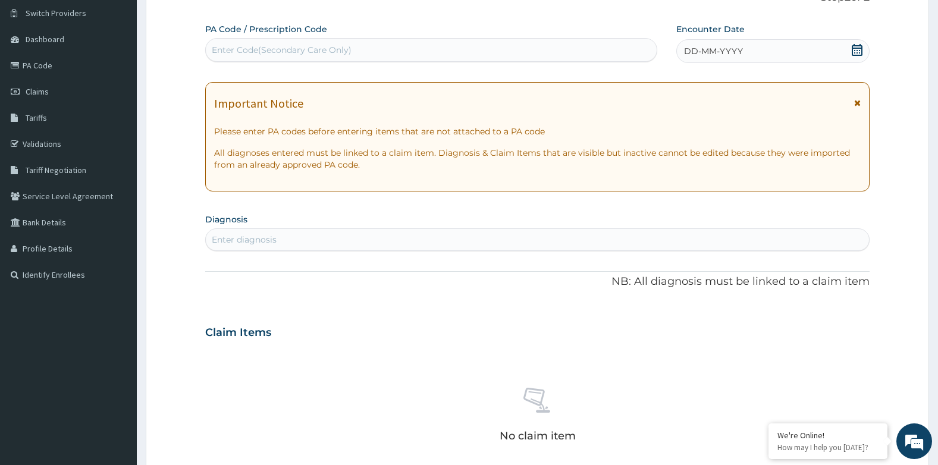
click at [373, 55] on div "Enter Code(Secondary Care Only)" at bounding box center [431, 49] width 451 height 19
type input "PA/AF236B"
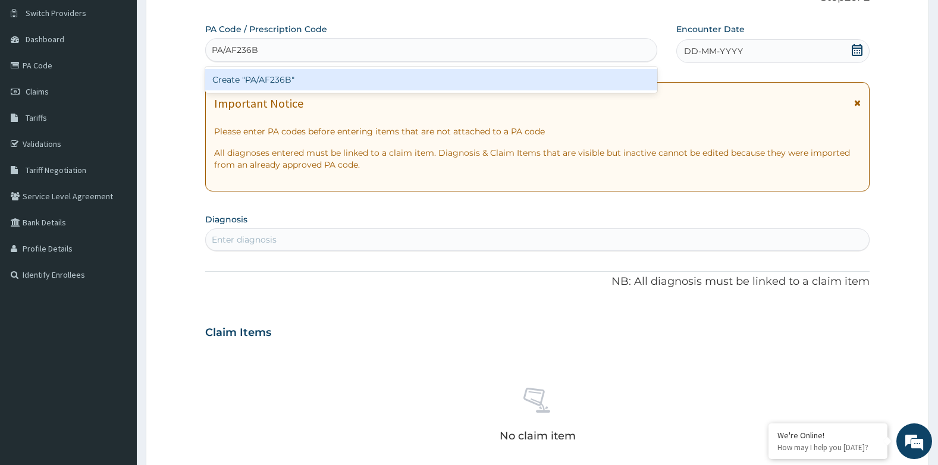
click at [363, 71] on div "Create "PA/AF236B"" at bounding box center [431, 79] width 452 height 21
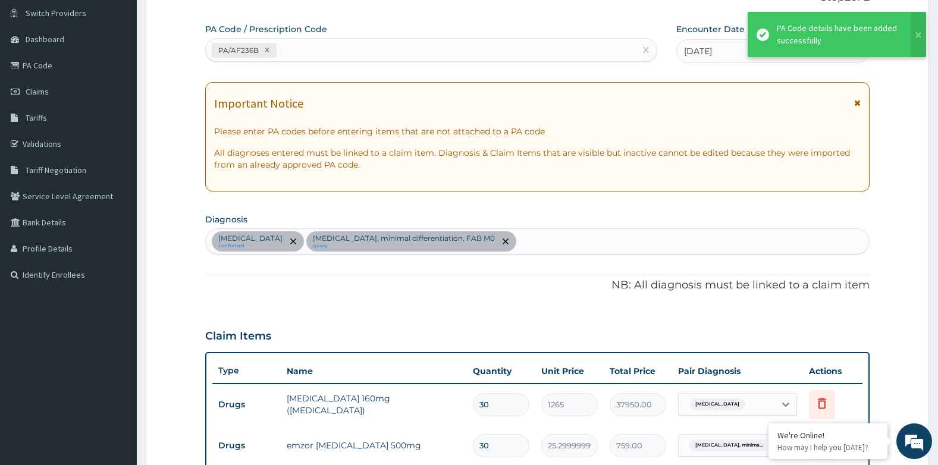
scroll to position [467, 0]
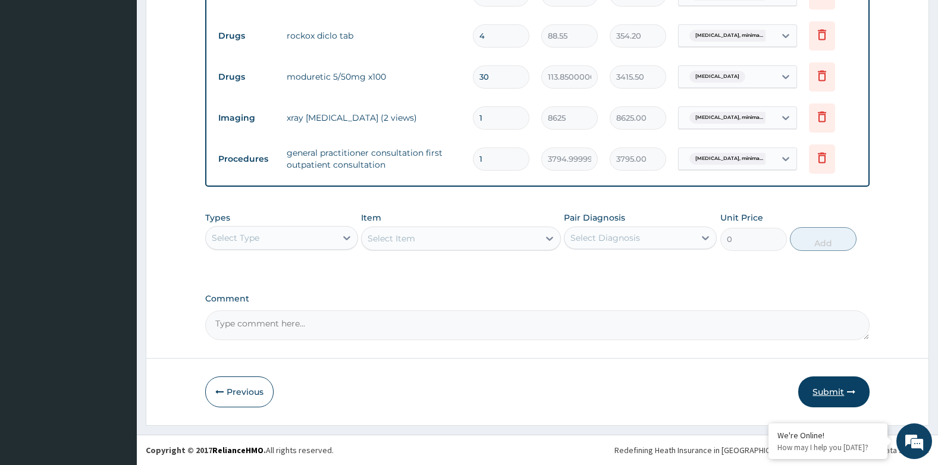
click at [849, 395] on icon "button" at bounding box center [851, 392] width 8 height 8
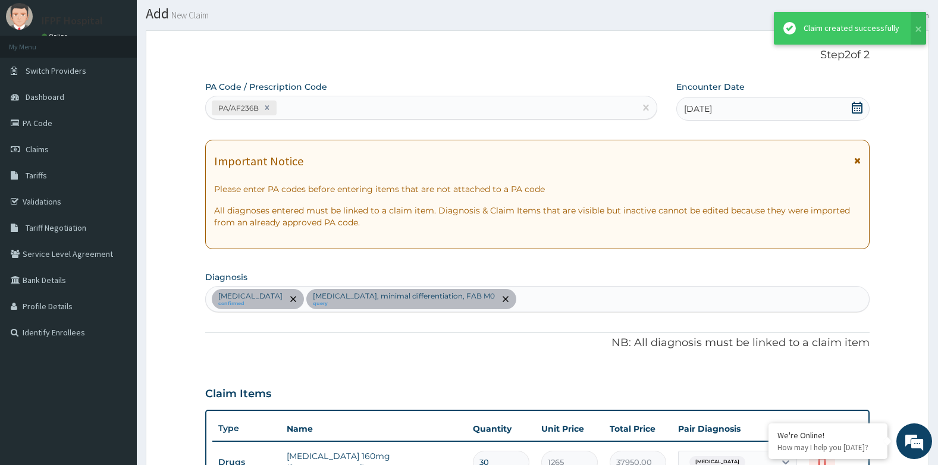
scroll to position [541, 0]
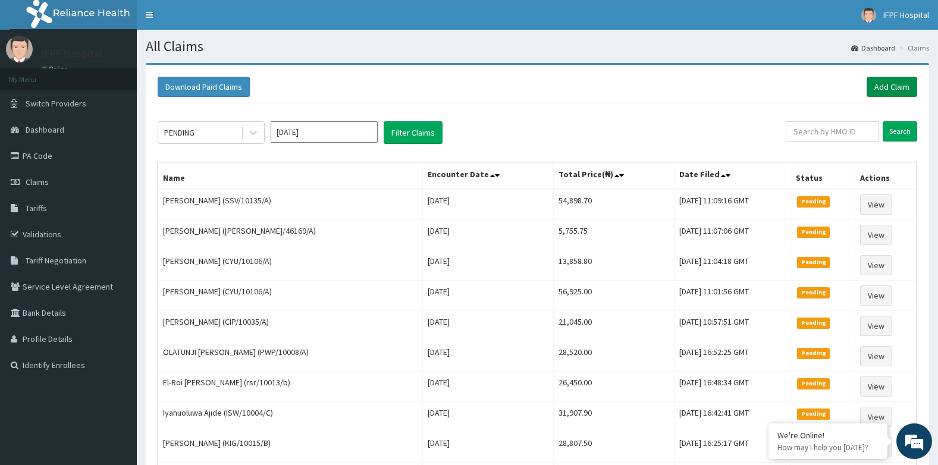
click at [899, 84] on link "Add Claim" at bounding box center [891, 87] width 51 height 20
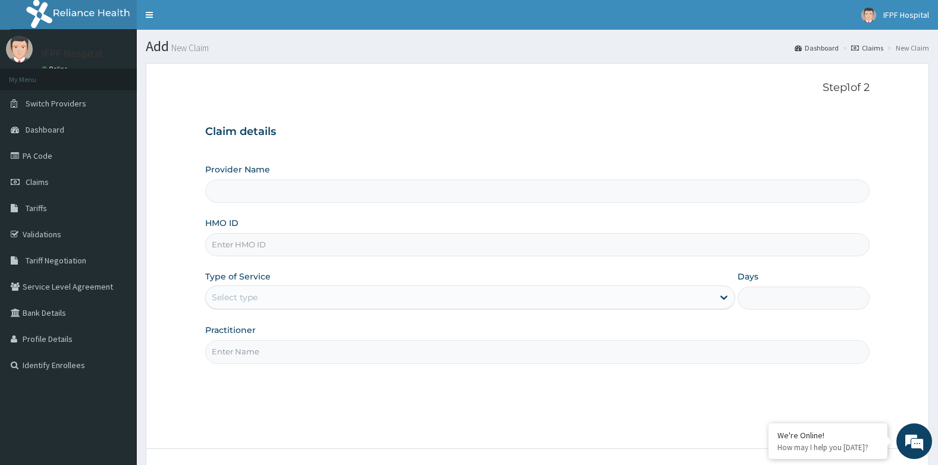
type input "IFPF Hospital"
click at [256, 246] on input "HMO ID" at bounding box center [537, 244] width 665 height 23
paste input "ABO/10047/A"
type input "ABO/10047/A"
click at [234, 294] on div "Select type" at bounding box center [235, 297] width 46 height 12
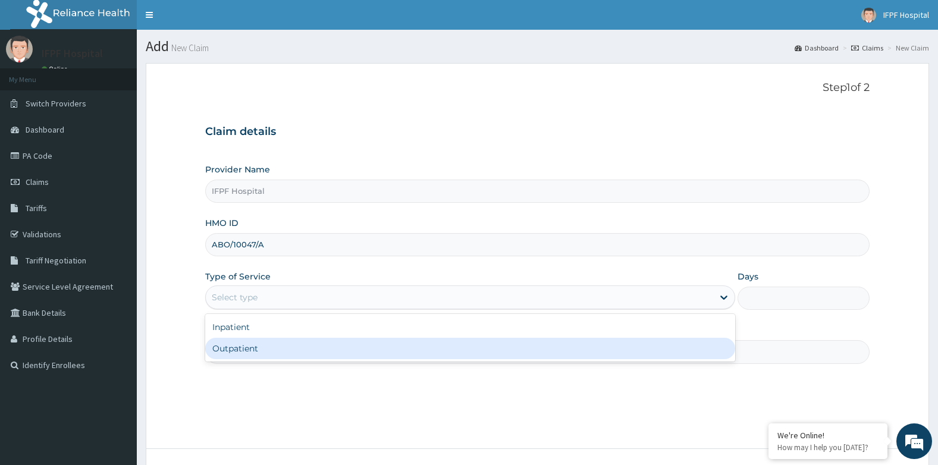
click at [231, 347] on div "Outpatient" at bounding box center [470, 348] width 530 height 21
type input "1"
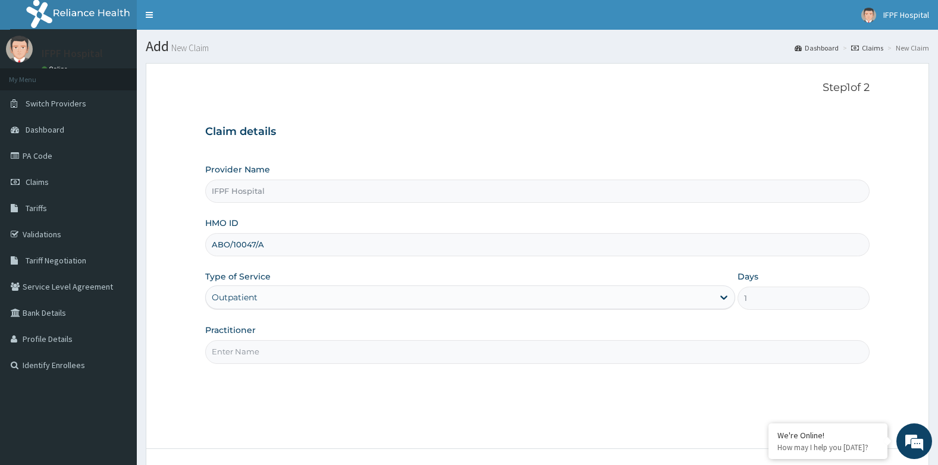
click at [231, 363] on input "Practitioner" at bounding box center [537, 351] width 665 height 23
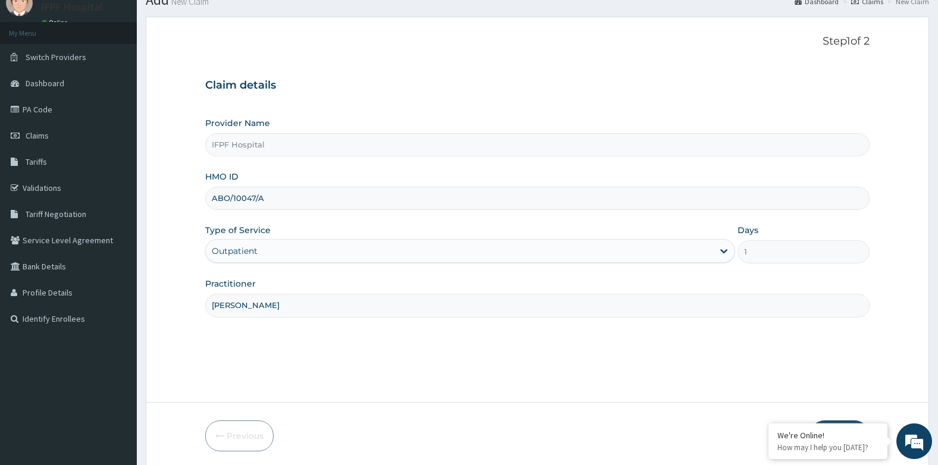
scroll to position [90, 0]
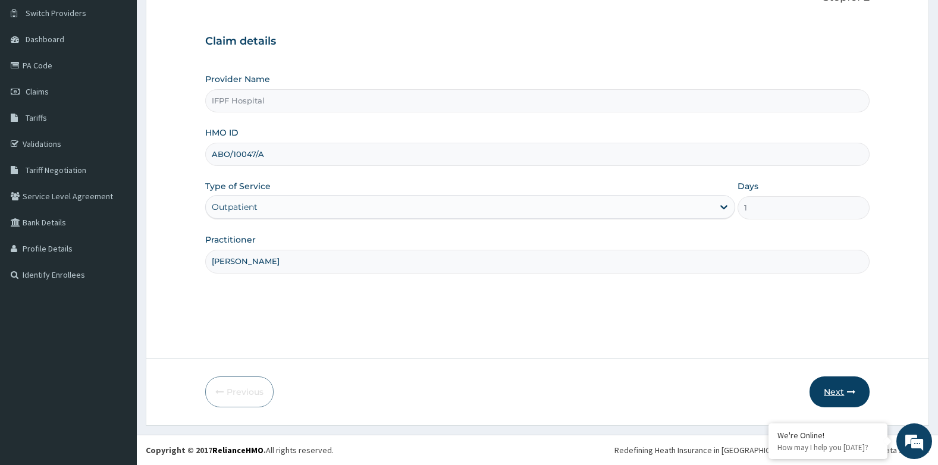
type input "[PERSON_NAME]"
click at [826, 390] on button "Next" at bounding box center [839, 391] width 60 height 31
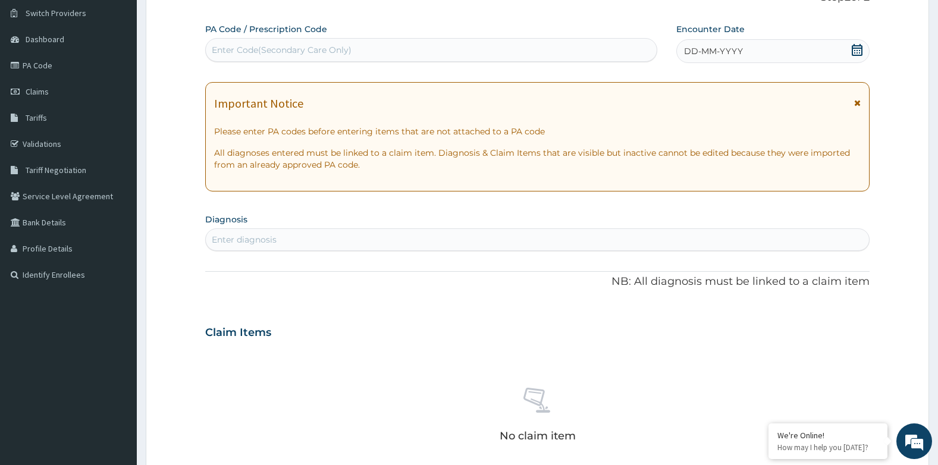
click at [342, 52] on div "Enter Code(Secondary Care Only)" at bounding box center [282, 50] width 140 height 12
type input "PA/BCC70E"
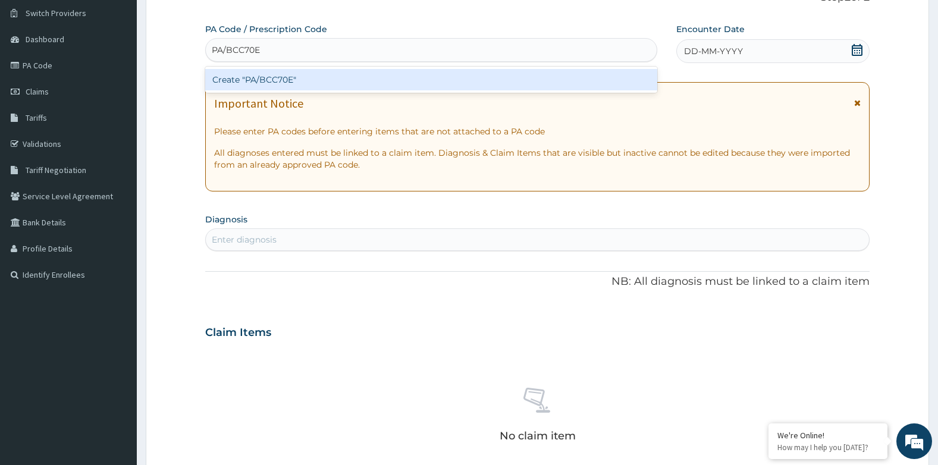
click at [354, 77] on div "Create "PA/BCC70E"" at bounding box center [431, 79] width 452 height 21
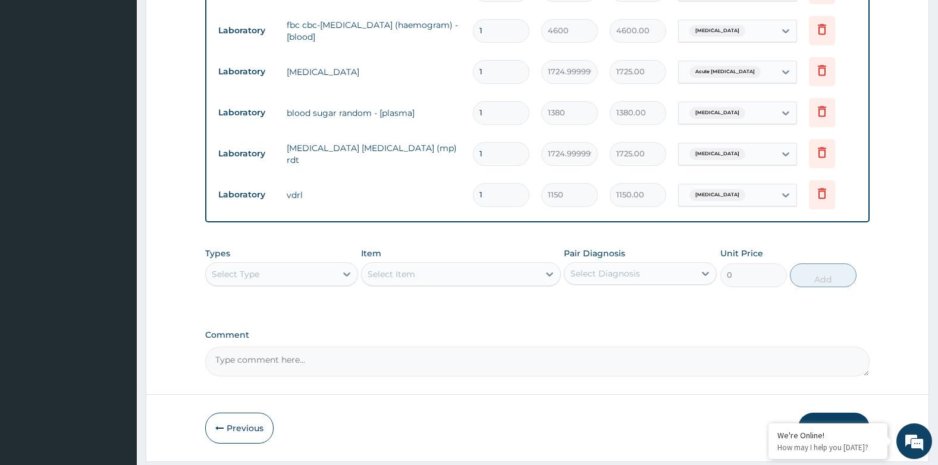
scroll to position [769, 0]
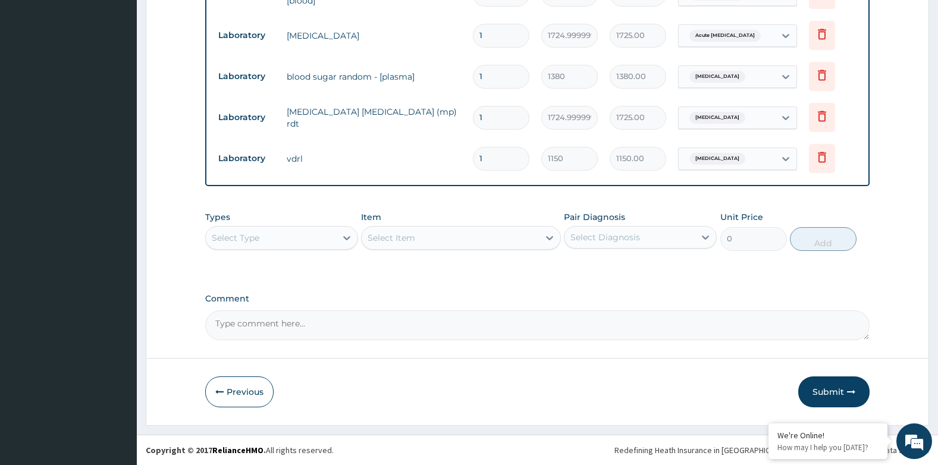
click at [291, 238] on div "Select Type" at bounding box center [271, 237] width 130 height 19
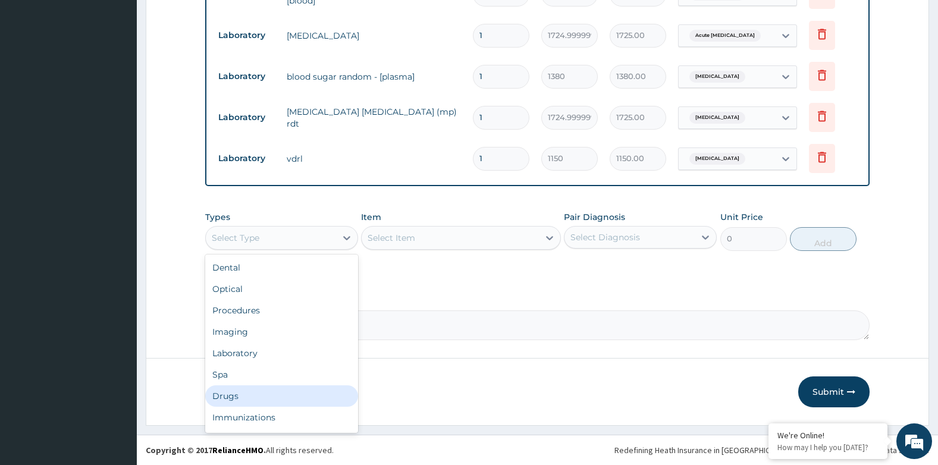
click at [225, 388] on div "Drugs" at bounding box center [281, 395] width 153 height 21
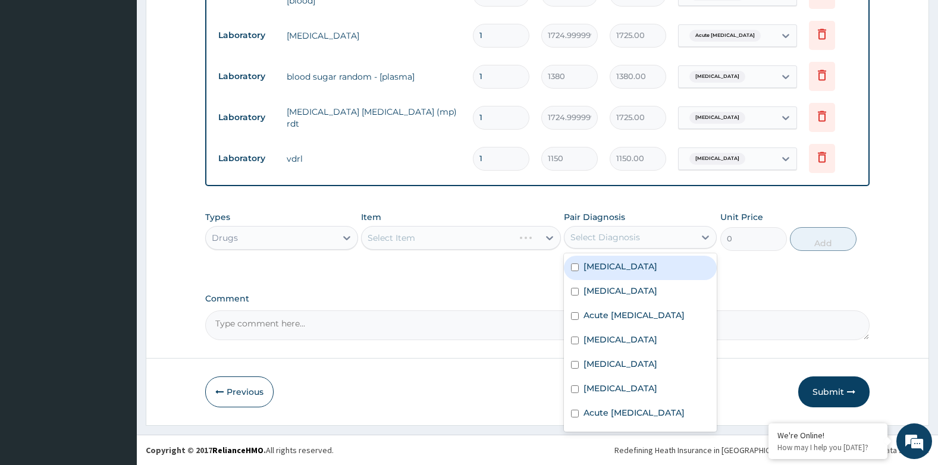
click at [610, 233] on div "Select Diagnosis" at bounding box center [605, 237] width 70 height 12
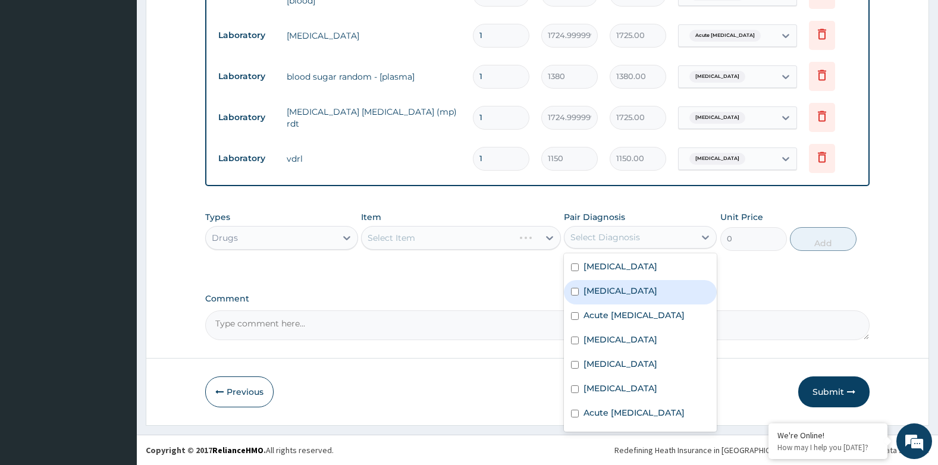
click at [607, 287] on label "[MEDICAL_DATA]" at bounding box center [620, 291] width 74 height 12
checkbox input "true"
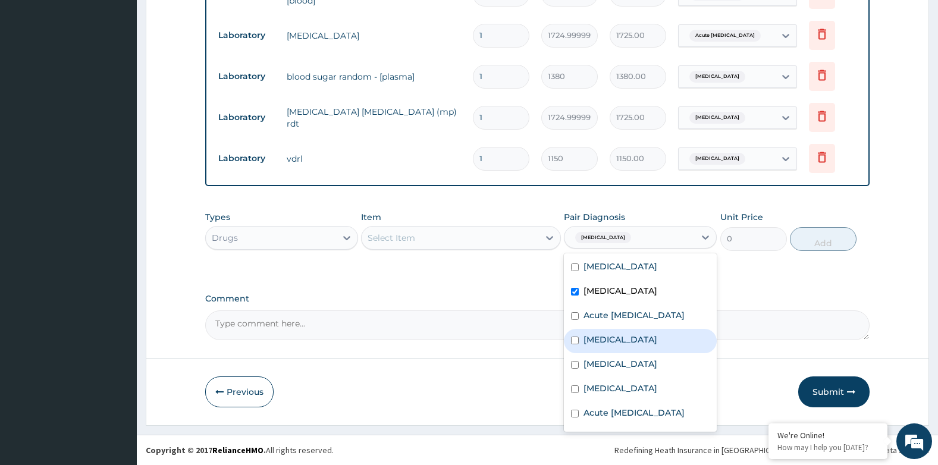
click at [429, 230] on div "Select Item" at bounding box center [450, 237] width 177 height 19
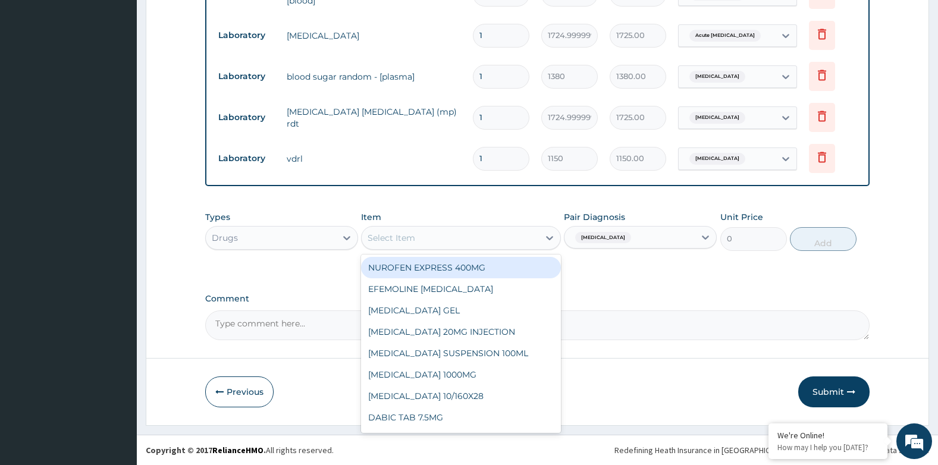
type input "354.2"
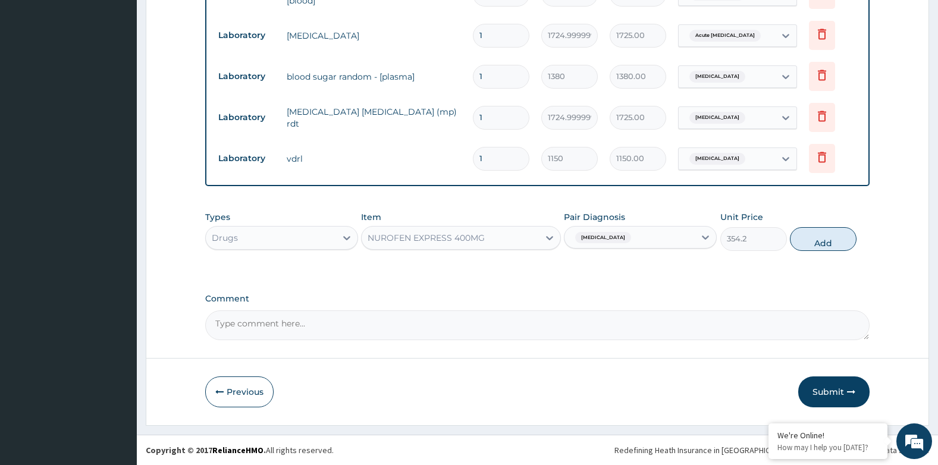
click at [464, 237] on div "NUROFEN EXPRESS 400MG" at bounding box center [426, 238] width 117 height 12
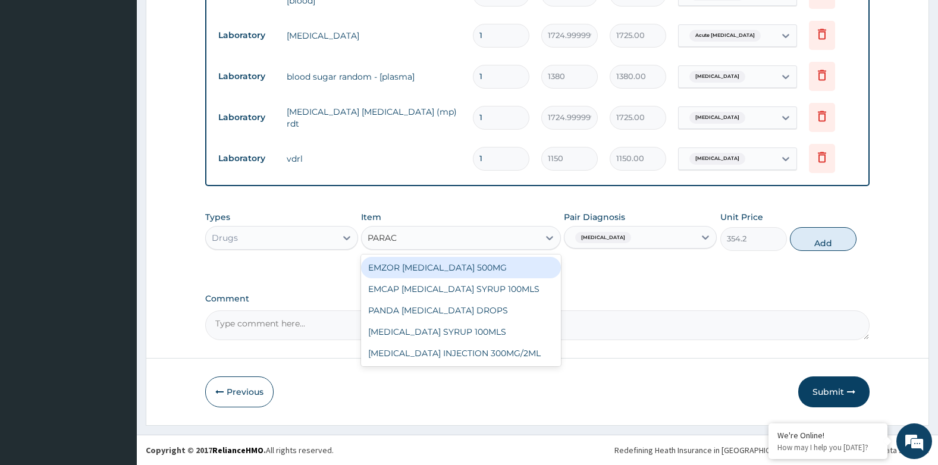
type input "PARACE"
click at [465, 267] on div "EMZOR [MEDICAL_DATA] 500MG" at bounding box center [460, 267] width 199 height 21
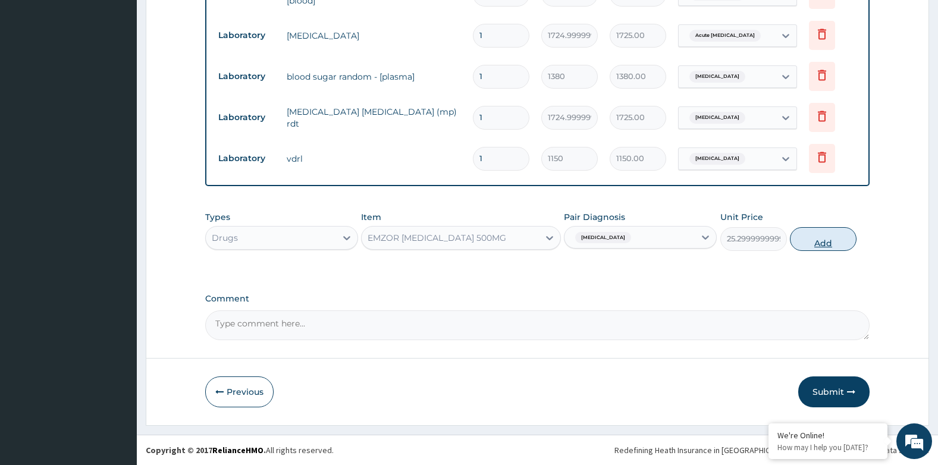
click at [824, 249] on button "Add" at bounding box center [823, 239] width 67 height 24
type input "0"
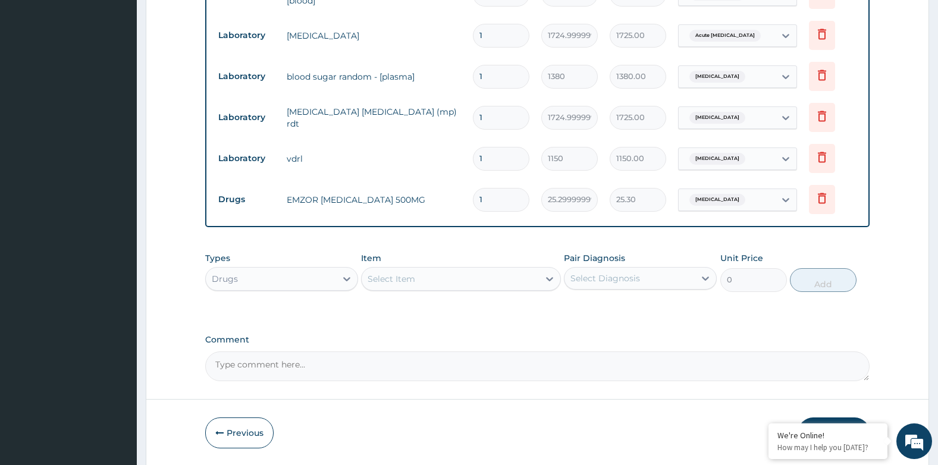
type input "0.00"
type input "1"
type input "25.30"
type input "18"
type input "455.40"
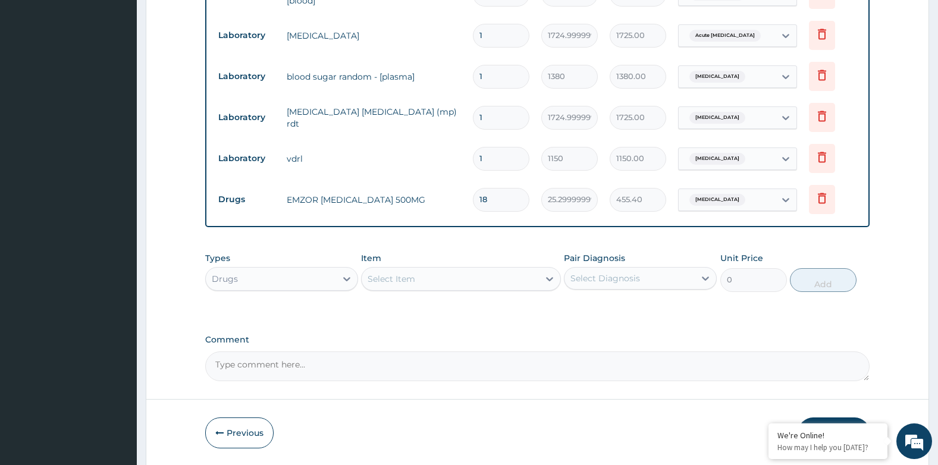
type input "18"
click at [470, 284] on div "Select Item" at bounding box center [450, 278] width 177 height 19
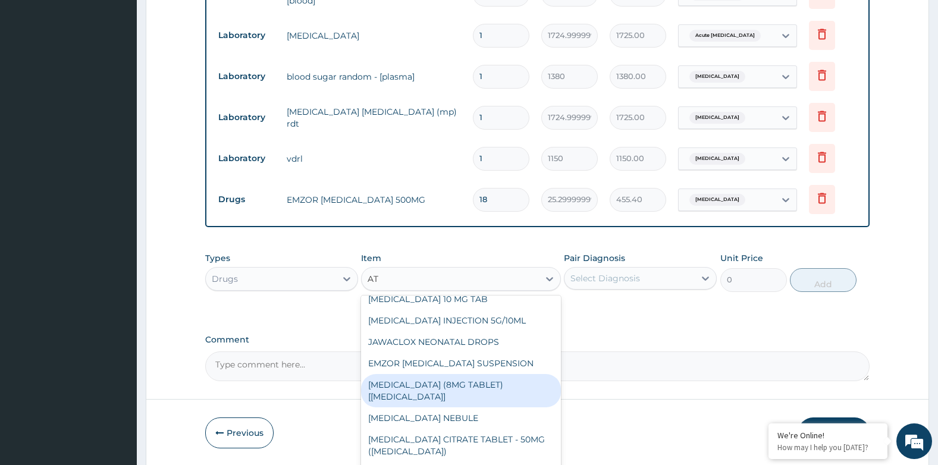
scroll to position [1527, 0]
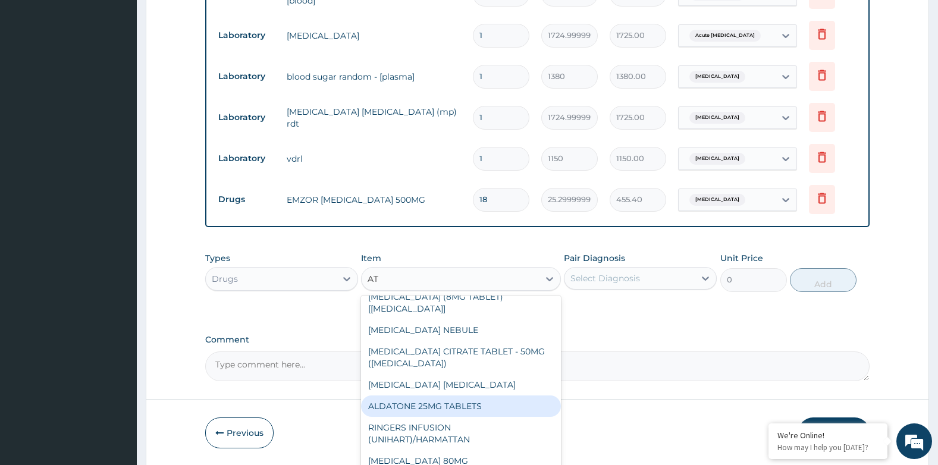
type input "A"
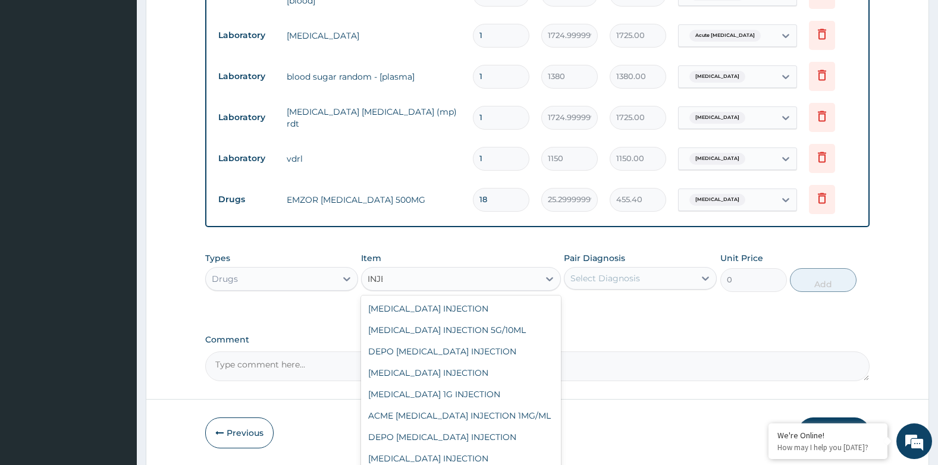
scroll to position [1377, 0]
type input "INJECT"
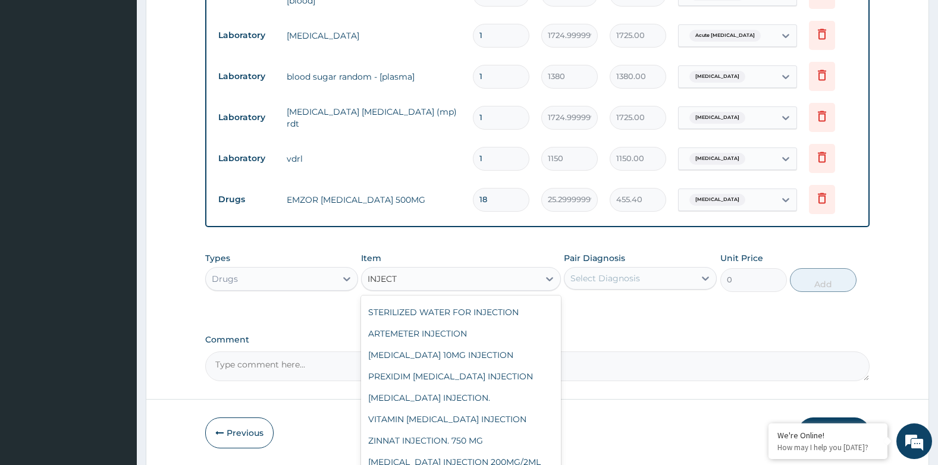
scroll to position [545, 0]
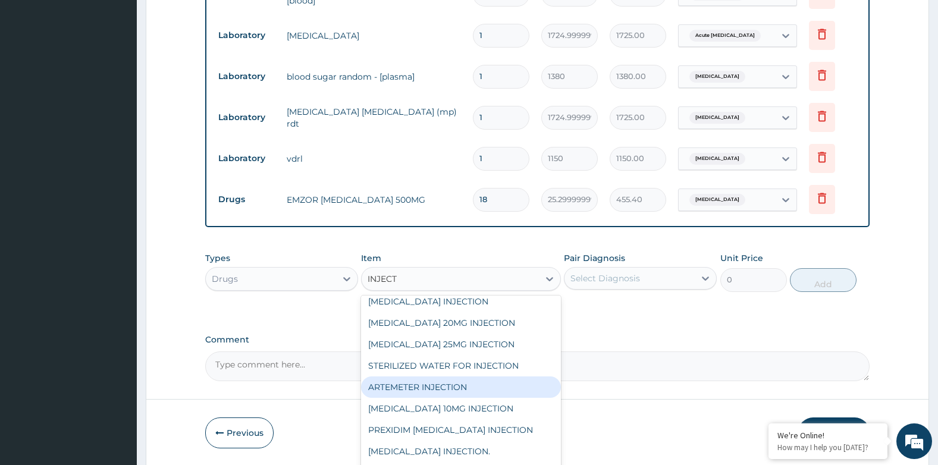
click at [437, 376] on div "ARTEMETER INJECTION" at bounding box center [460, 386] width 199 height 21
type input "1012"
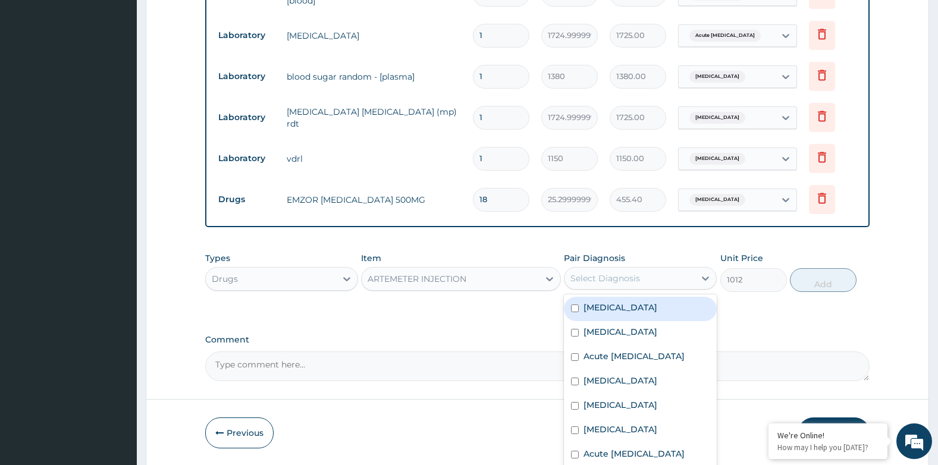
click at [670, 284] on div "Select Diagnosis" at bounding box center [629, 278] width 130 height 19
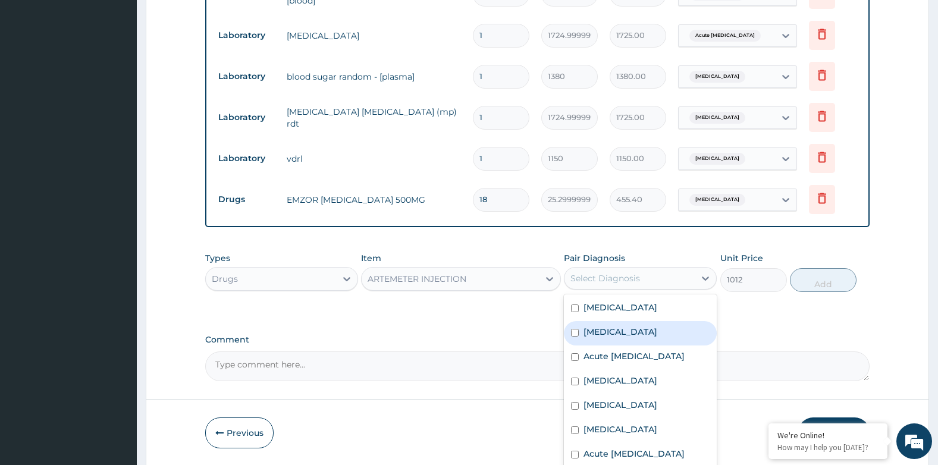
click at [618, 333] on div "[MEDICAL_DATA]" at bounding box center [640, 333] width 153 height 24
checkbox input "true"
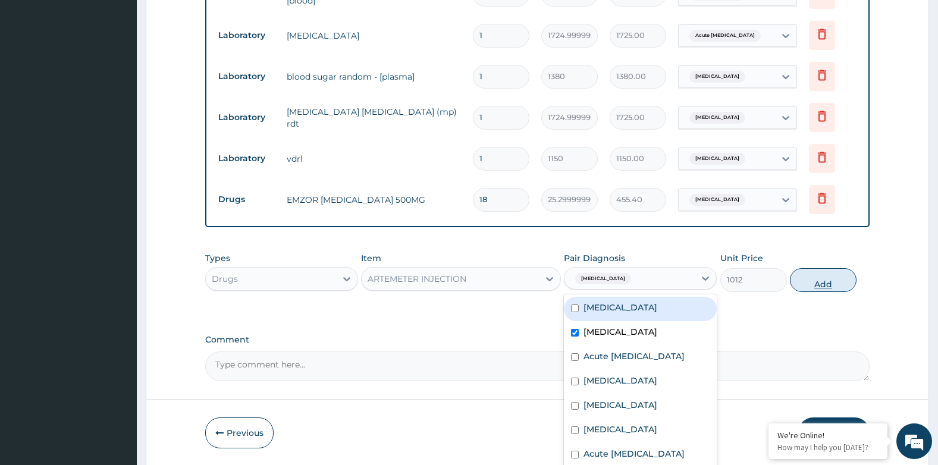
click at [830, 285] on button "Add" at bounding box center [823, 280] width 67 height 24
type input "0"
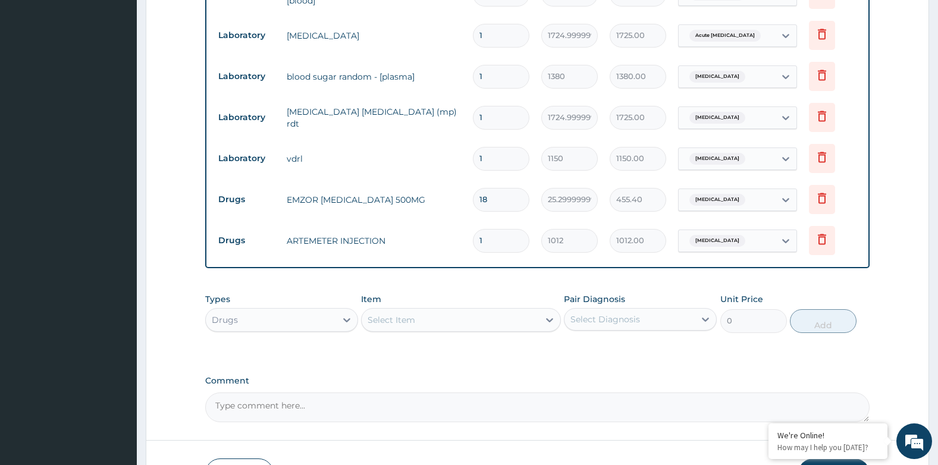
type input "0.00"
type input "3"
type input "3036.00"
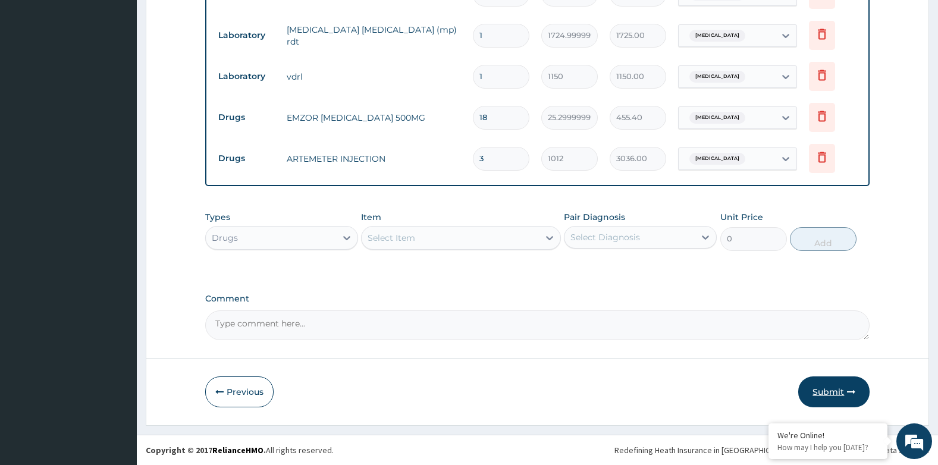
type input "3"
click at [849, 388] on icon "button" at bounding box center [851, 392] width 8 height 8
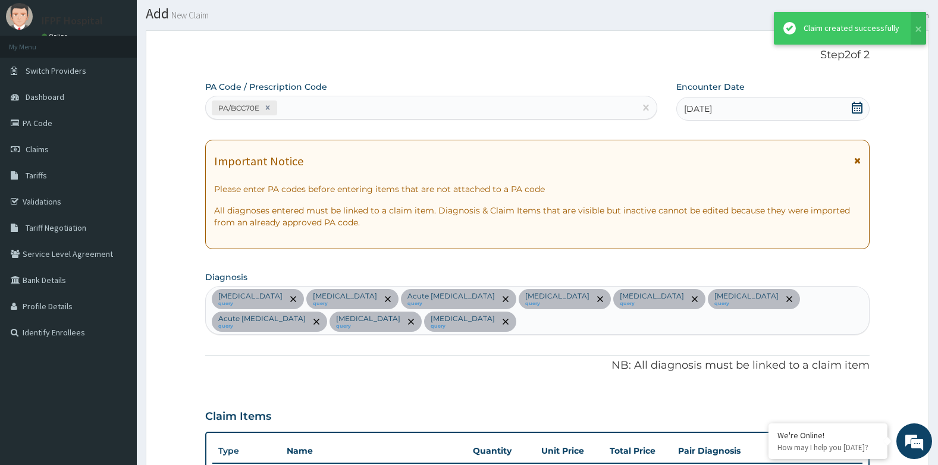
scroll to position [851, 0]
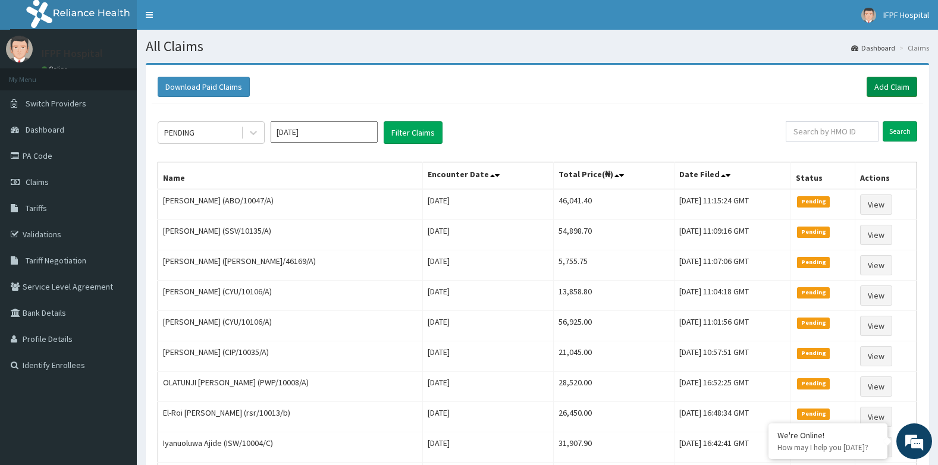
click at [880, 84] on link "Add Claim" at bounding box center [891, 87] width 51 height 20
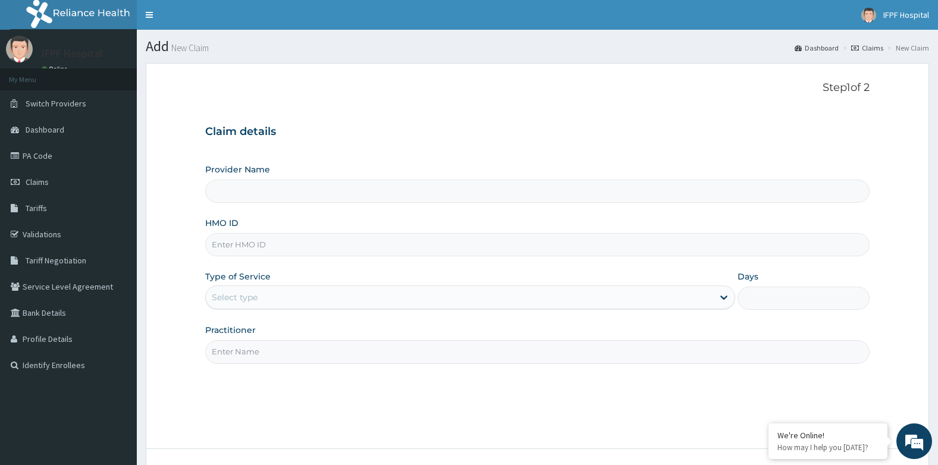
type input "IFPF Hospital"
click at [241, 246] on input "HMO ID" at bounding box center [537, 244] width 665 height 23
paste input "TPE/10025/B"
type input "TPE/10025/B"
click at [236, 294] on div "Select type" at bounding box center [235, 297] width 46 height 12
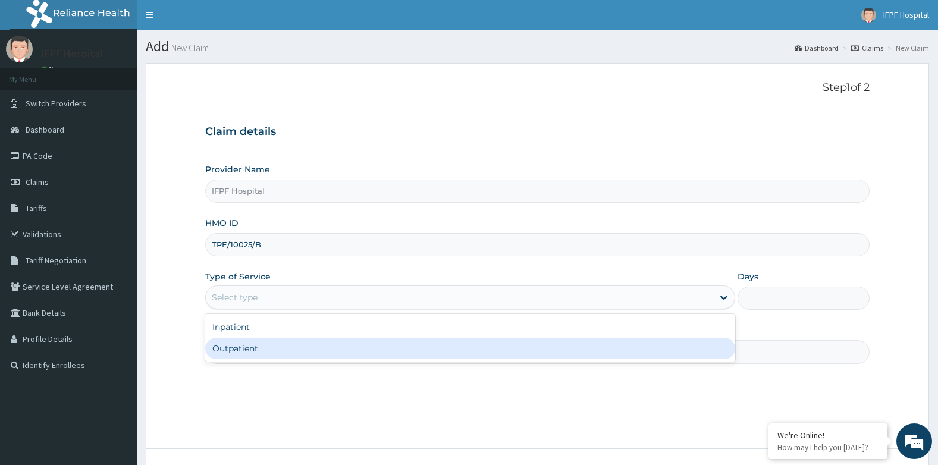
click at [233, 345] on div "Outpatient" at bounding box center [470, 348] width 530 height 21
type input "1"
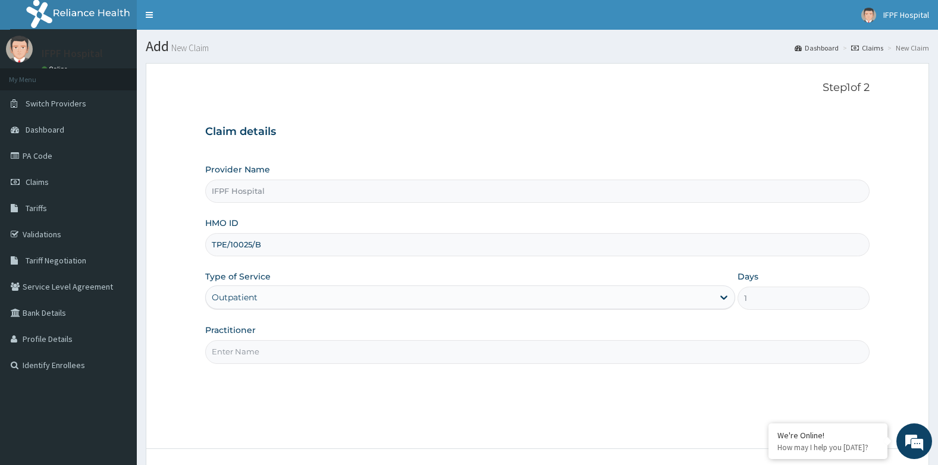
click at [234, 348] on input "Practitioner" at bounding box center [537, 351] width 665 height 23
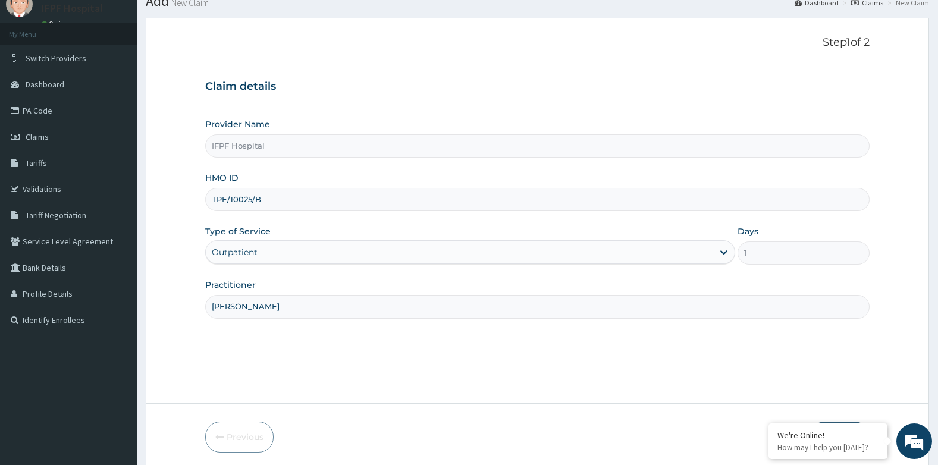
scroll to position [90, 0]
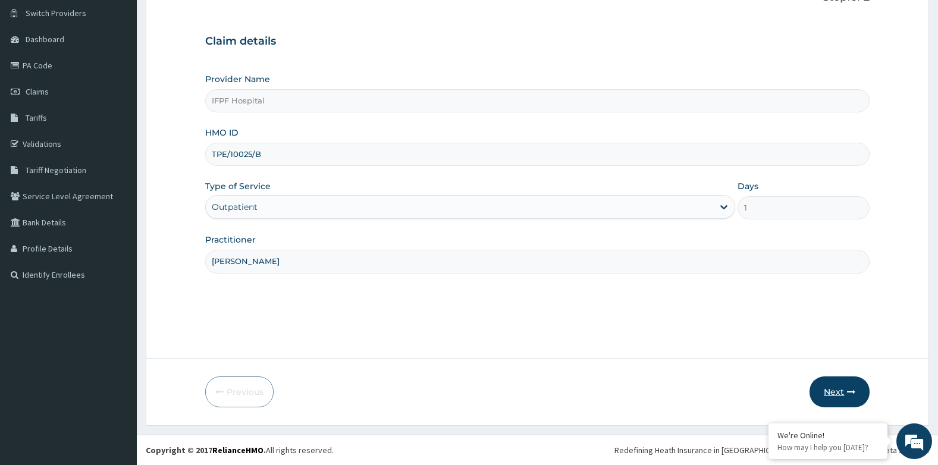
type input "DR EBUBE"
click at [828, 400] on button "Next" at bounding box center [839, 391] width 60 height 31
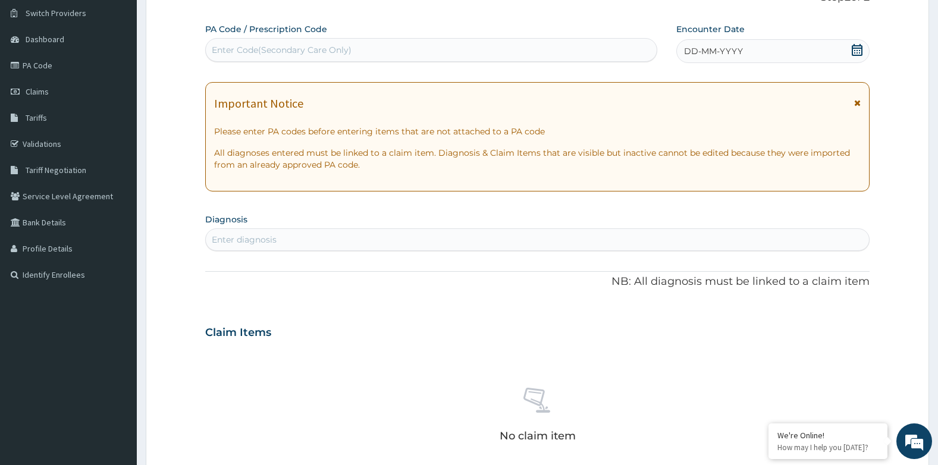
click at [340, 58] on div "Enter Code(Secondary Care Only)" at bounding box center [431, 49] width 451 height 19
type input "PA/789A74"
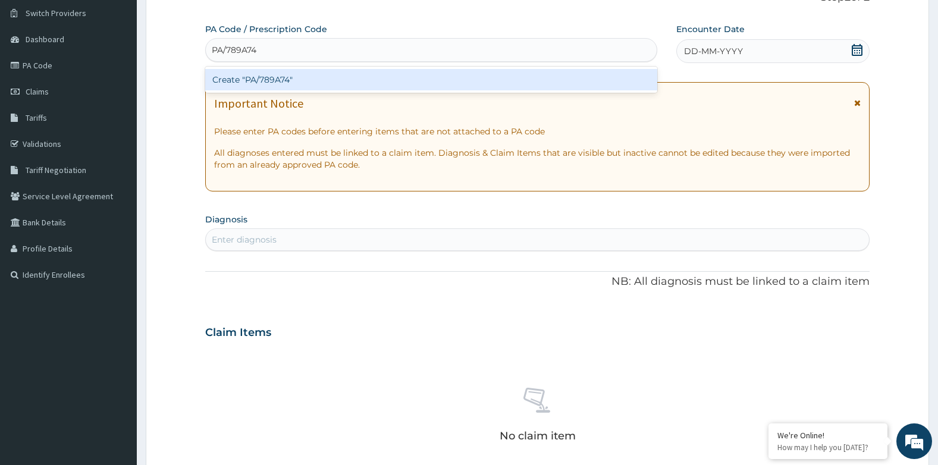
click at [345, 77] on div "Create "PA/789A74"" at bounding box center [431, 79] width 452 height 21
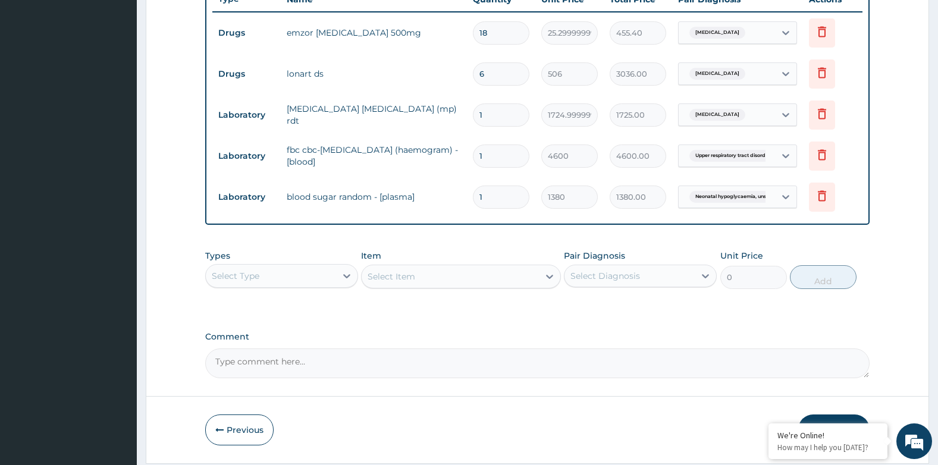
scroll to position [500, 0]
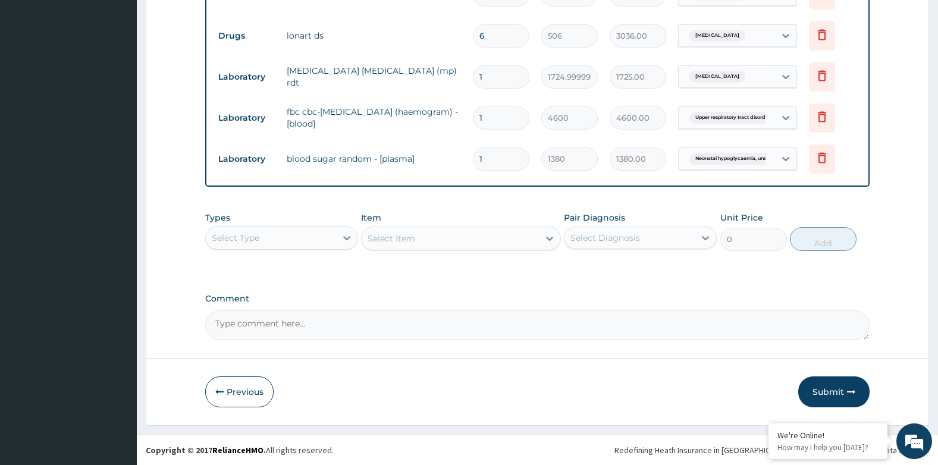
click at [250, 237] on div "Select Type" at bounding box center [236, 238] width 48 height 12
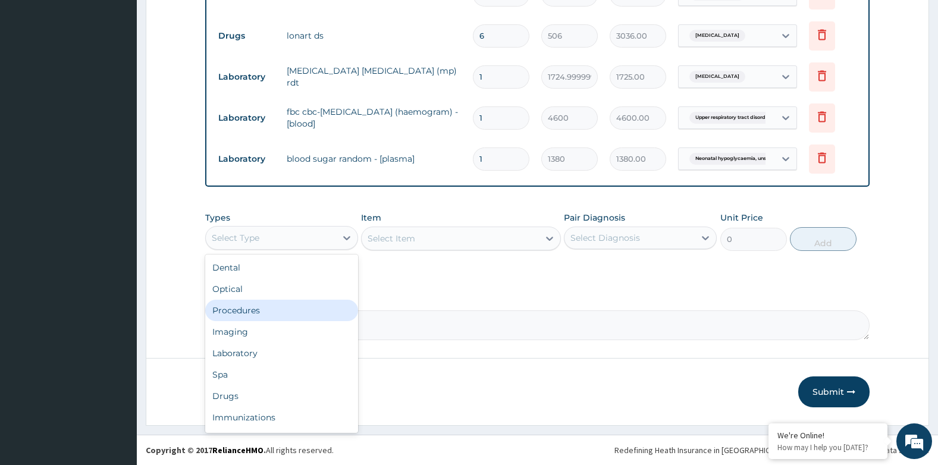
click at [219, 310] on div "Procedures" at bounding box center [281, 310] width 153 height 21
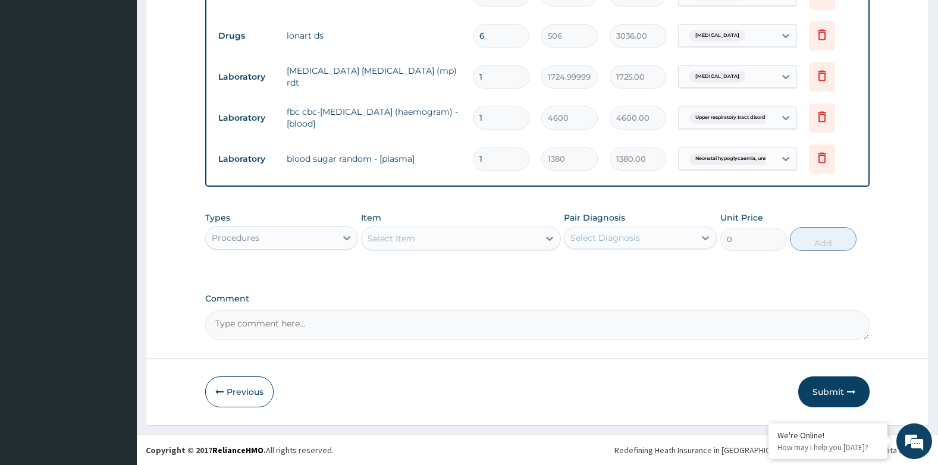
click at [445, 246] on div "Select Item" at bounding box center [450, 238] width 177 height 19
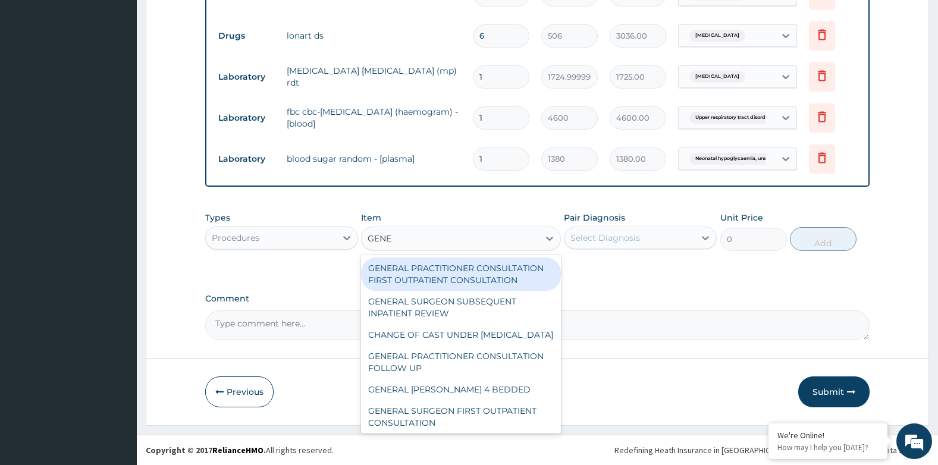
type input "GENER"
click at [448, 269] on div "GENERAL PRACTITIONER CONSULTATION FIRST OUTPATIENT CONSULTATION" at bounding box center [460, 274] width 199 height 33
type input "3794.9999999999995"
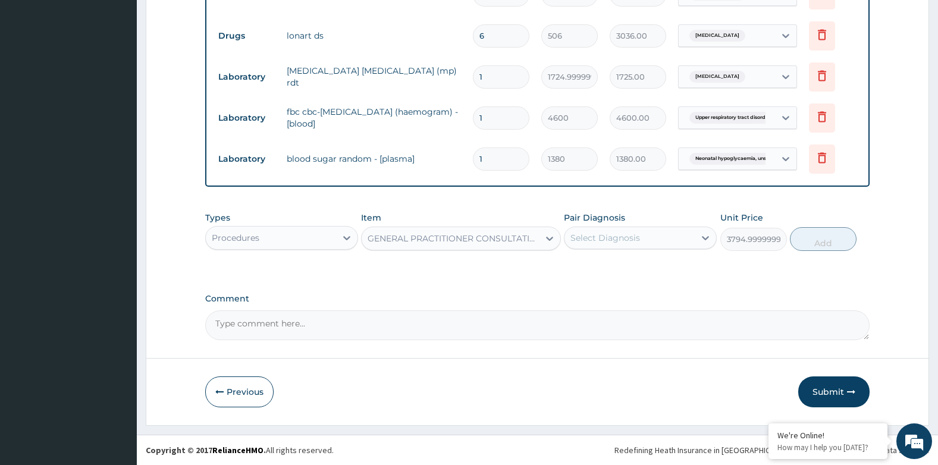
click at [609, 227] on div "Select Diagnosis" at bounding box center [640, 238] width 153 height 23
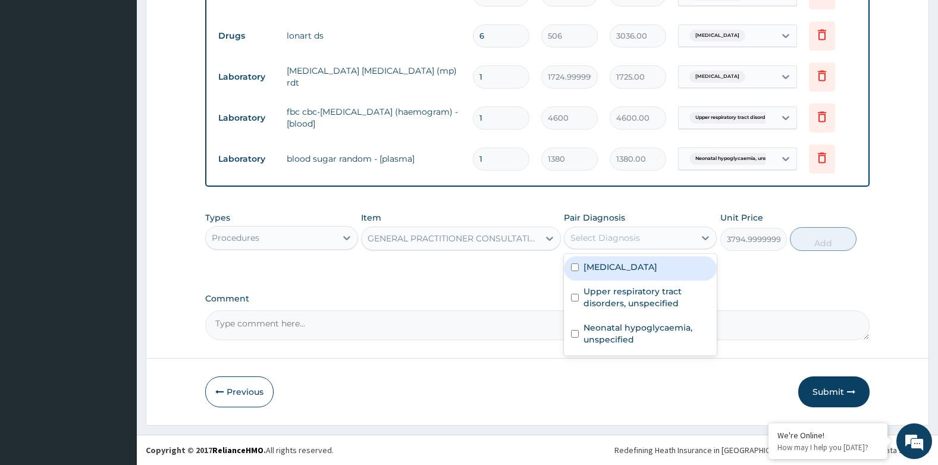
click at [624, 272] on label "Malaria, unspecified" at bounding box center [620, 267] width 74 height 12
checkbox input "true"
click at [824, 241] on button "Add" at bounding box center [823, 239] width 67 height 24
type input "0"
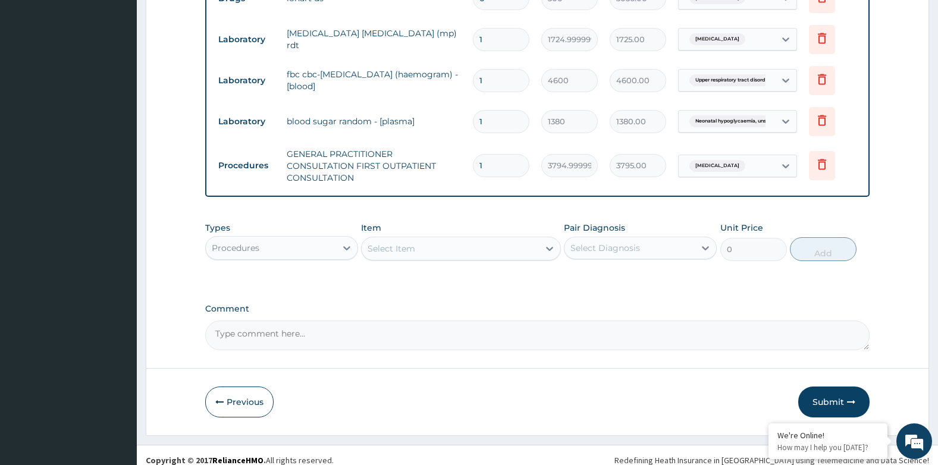
scroll to position [548, 0]
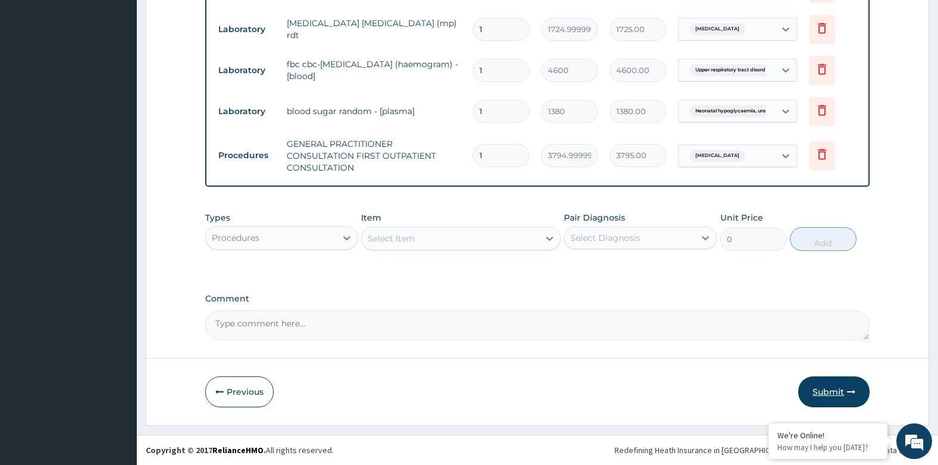
click at [823, 389] on button "Submit" at bounding box center [833, 391] width 71 height 31
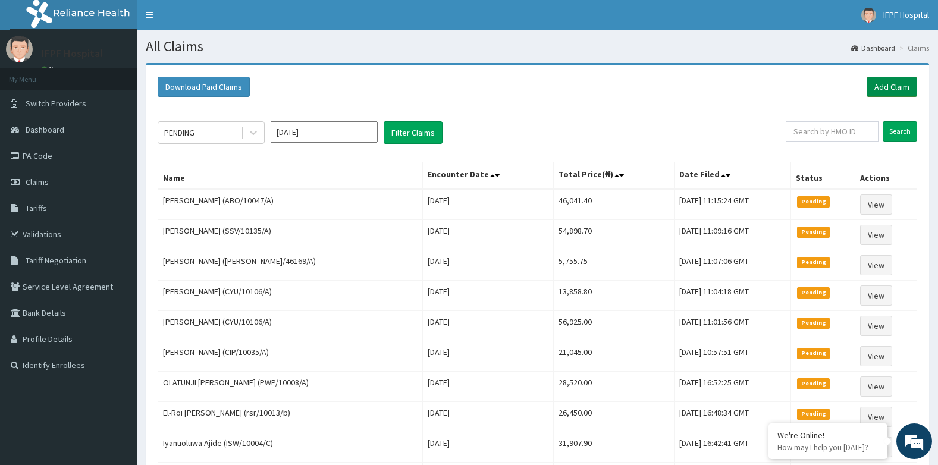
click at [899, 84] on link "Add Claim" at bounding box center [891, 87] width 51 height 20
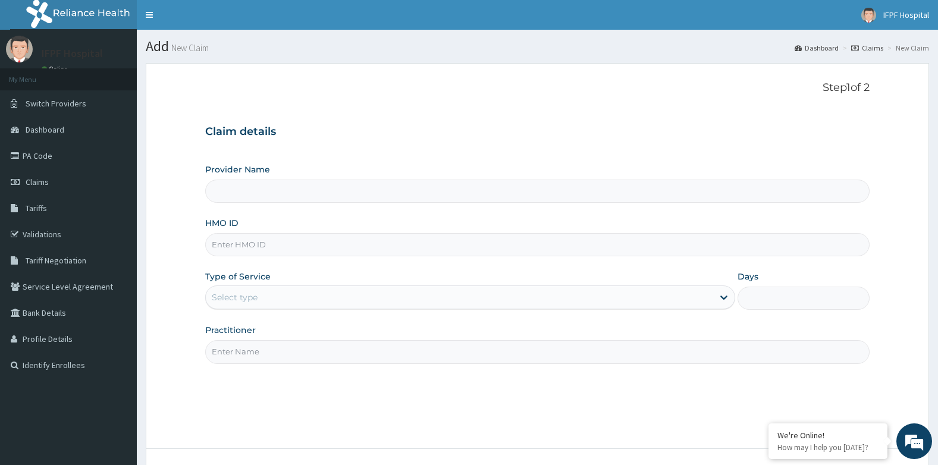
type input "IFPF Hospital"
click at [234, 244] on input "HMO ID" at bounding box center [537, 244] width 665 height 23
paste input "PRS/10226/A"
type input "PRS/10226/A"
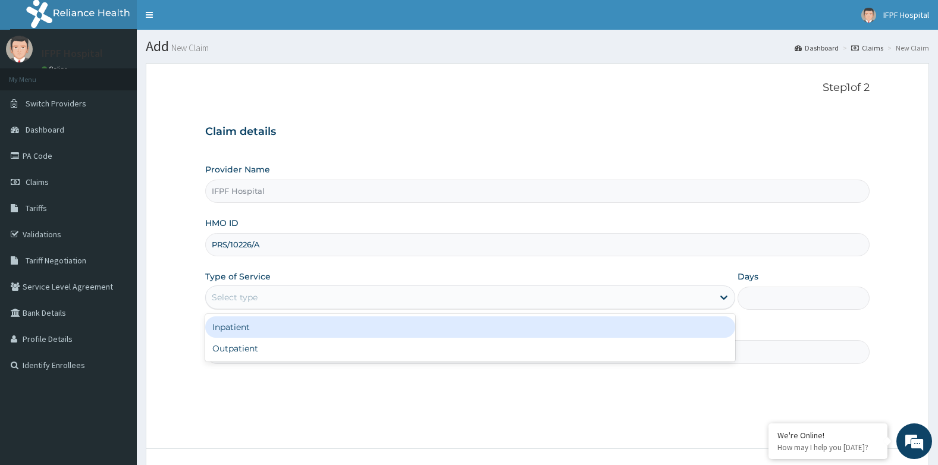
click at [259, 291] on div "Select type" at bounding box center [459, 297] width 507 height 19
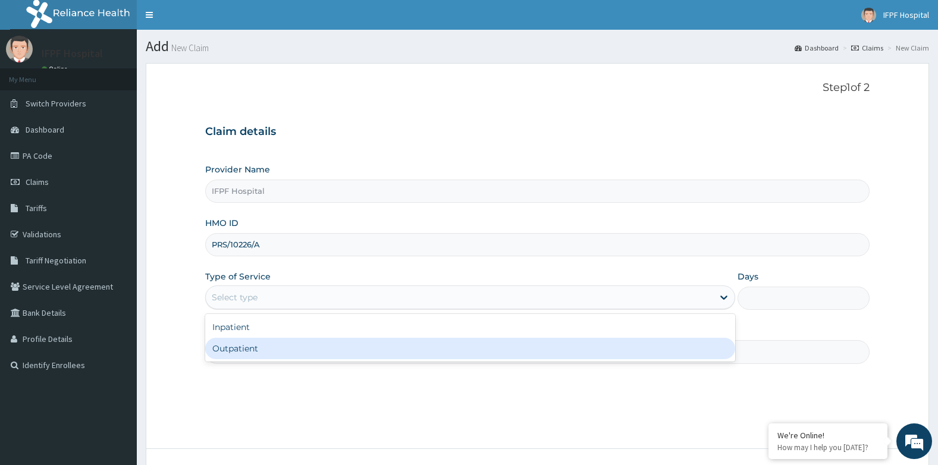
click at [245, 343] on div "Outpatient" at bounding box center [470, 348] width 530 height 21
type input "1"
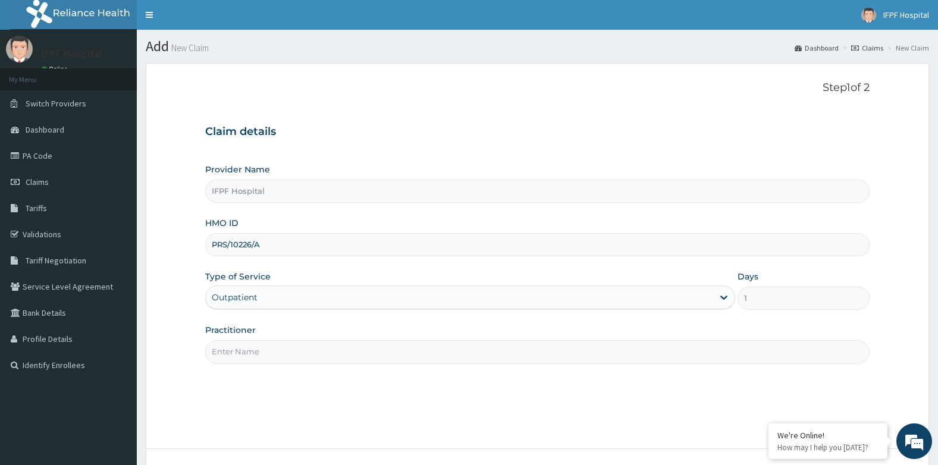
click at [243, 348] on input "Practitioner" at bounding box center [537, 351] width 665 height 23
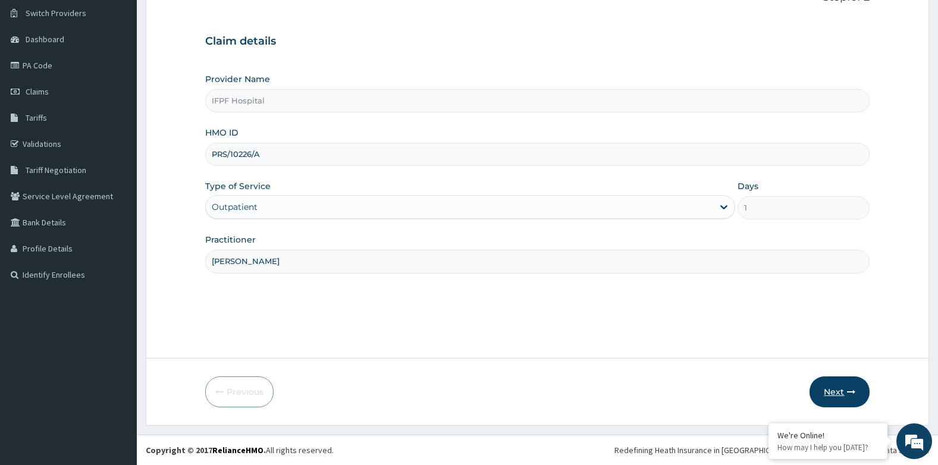
type input "DR ADENIYI"
click at [842, 395] on button "Next" at bounding box center [839, 391] width 60 height 31
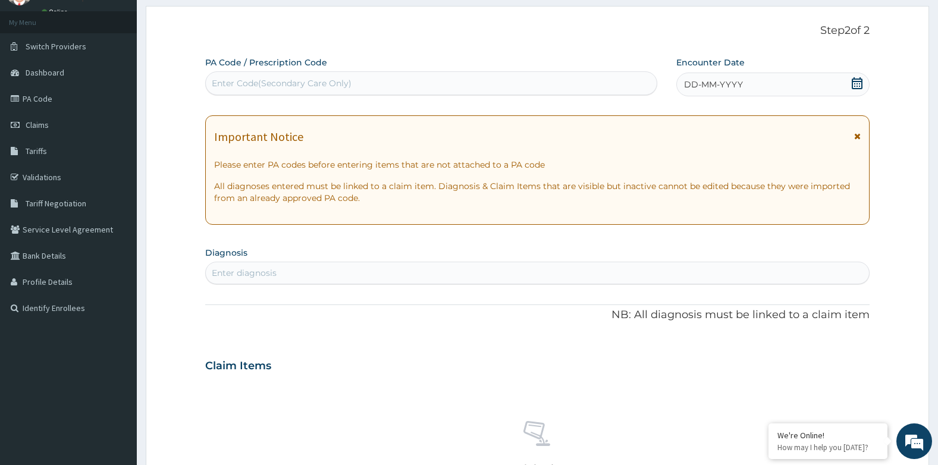
scroll to position [31, 0]
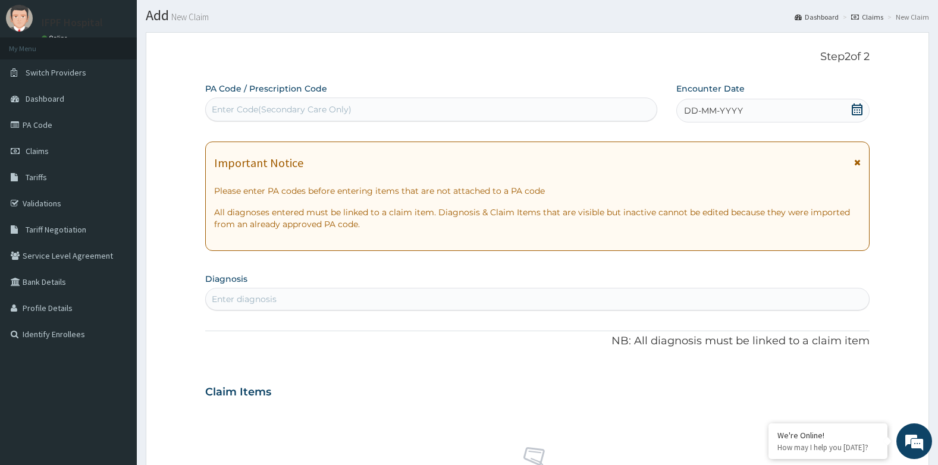
click at [352, 112] on div "Enter Code(Secondary Care Only)" at bounding box center [431, 109] width 451 height 19
type input "PA/4D2BC7"
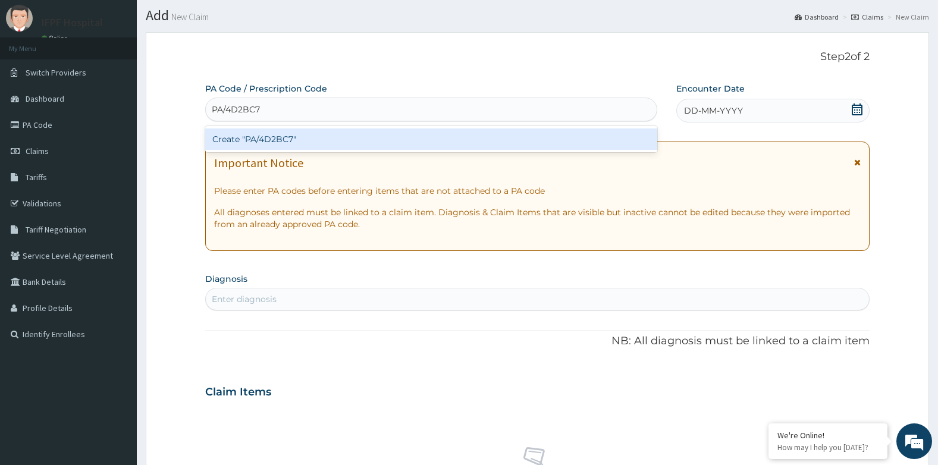
click at [353, 139] on div "Create "PA/4D2BC7"" at bounding box center [431, 138] width 452 height 21
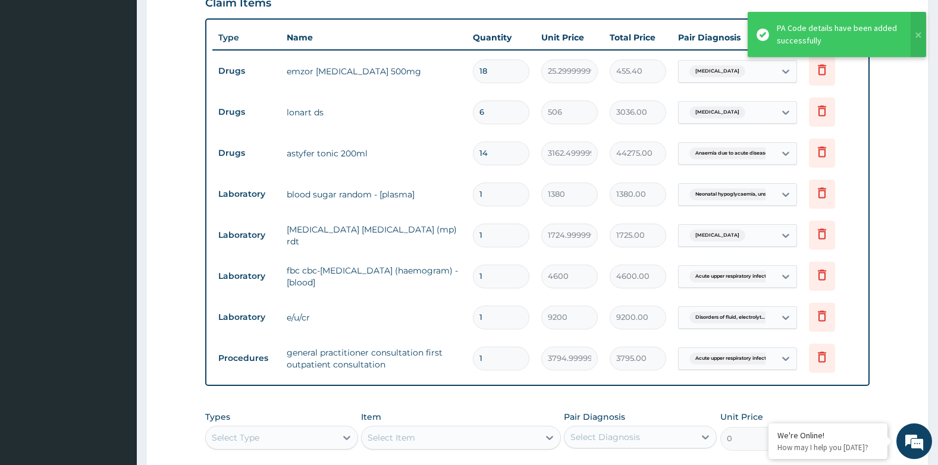
scroll to position [334, 0]
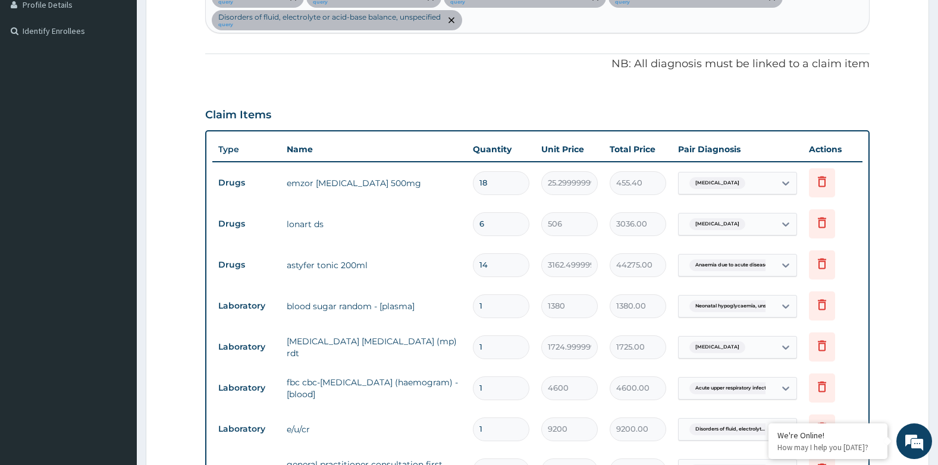
click at [489, 271] on input "14" at bounding box center [501, 264] width 56 height 23
type input "1"
type input "3162.50"
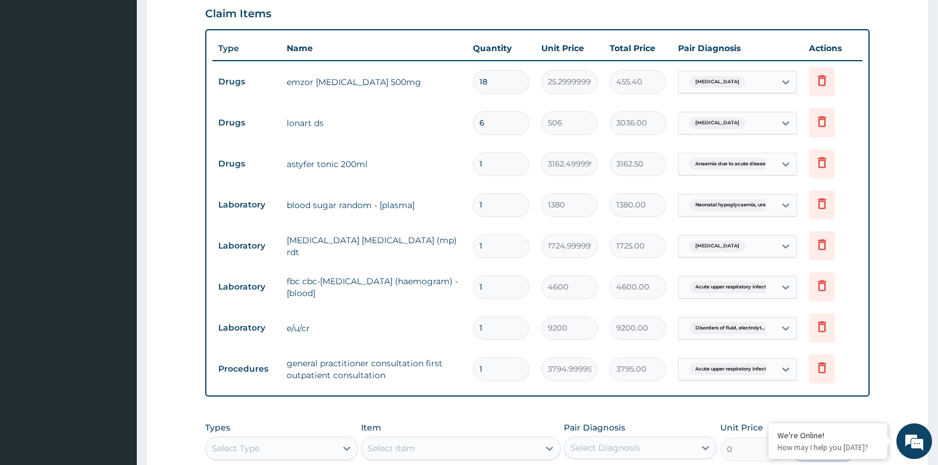
scroll to position [513, 0]
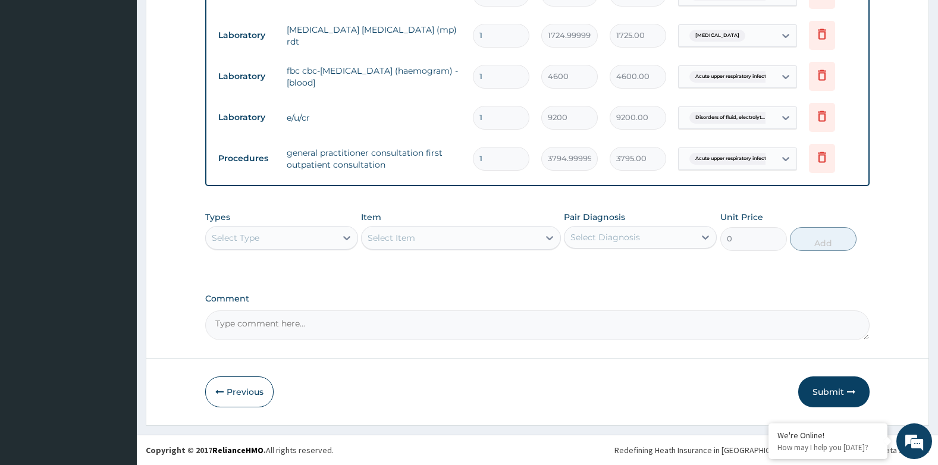
type input "1"
click at [818, 389] on button "Submit" at bounding box center [833, 391] width 71 height 31
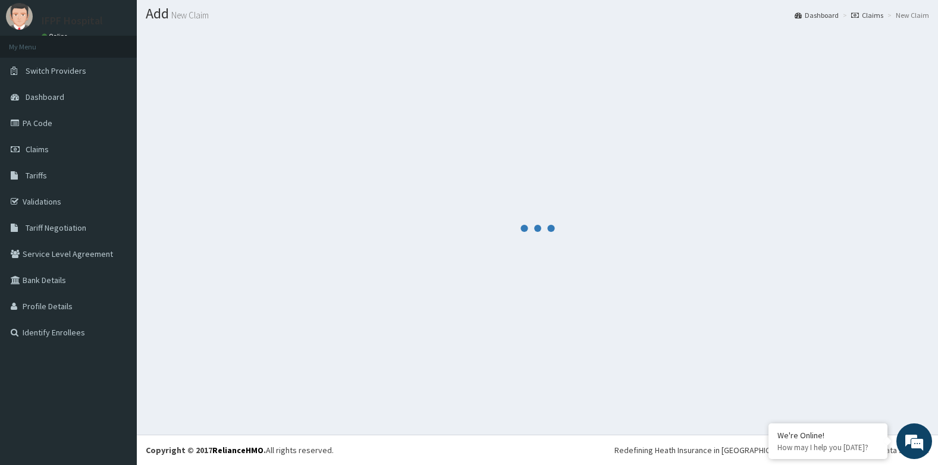
scroll to position [646, 0]
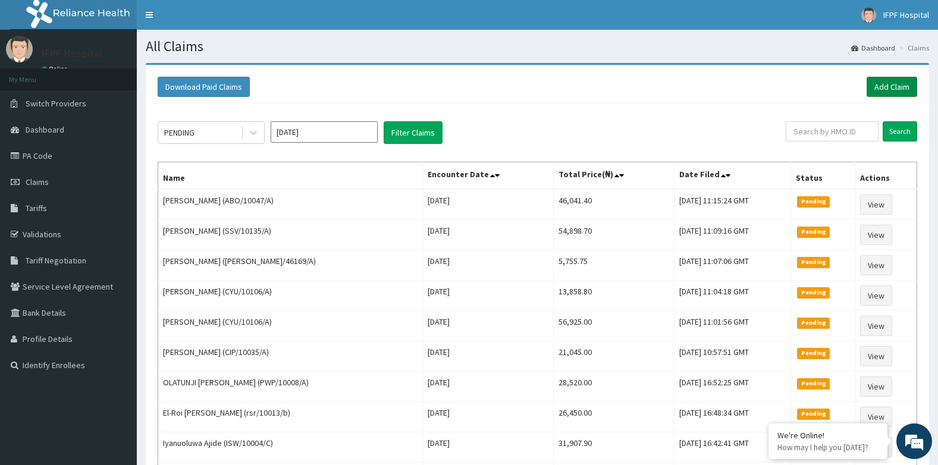
click at [894, 83] on link "Add Claim" at bounding box center [891, 87] width 51 height 20
